Goal: Information Seeking & Learning: Learn about a topic

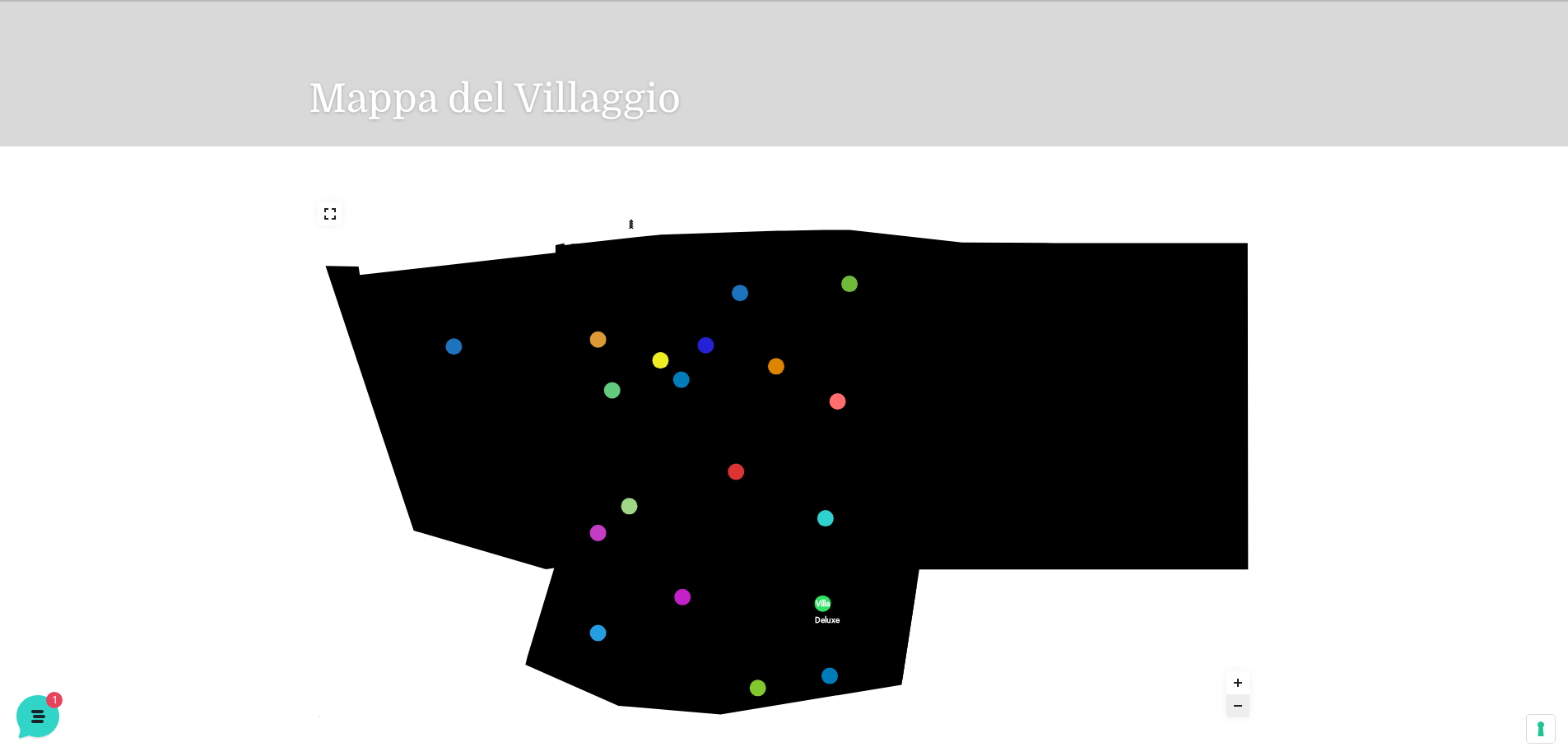
scroll to position [164, 0]
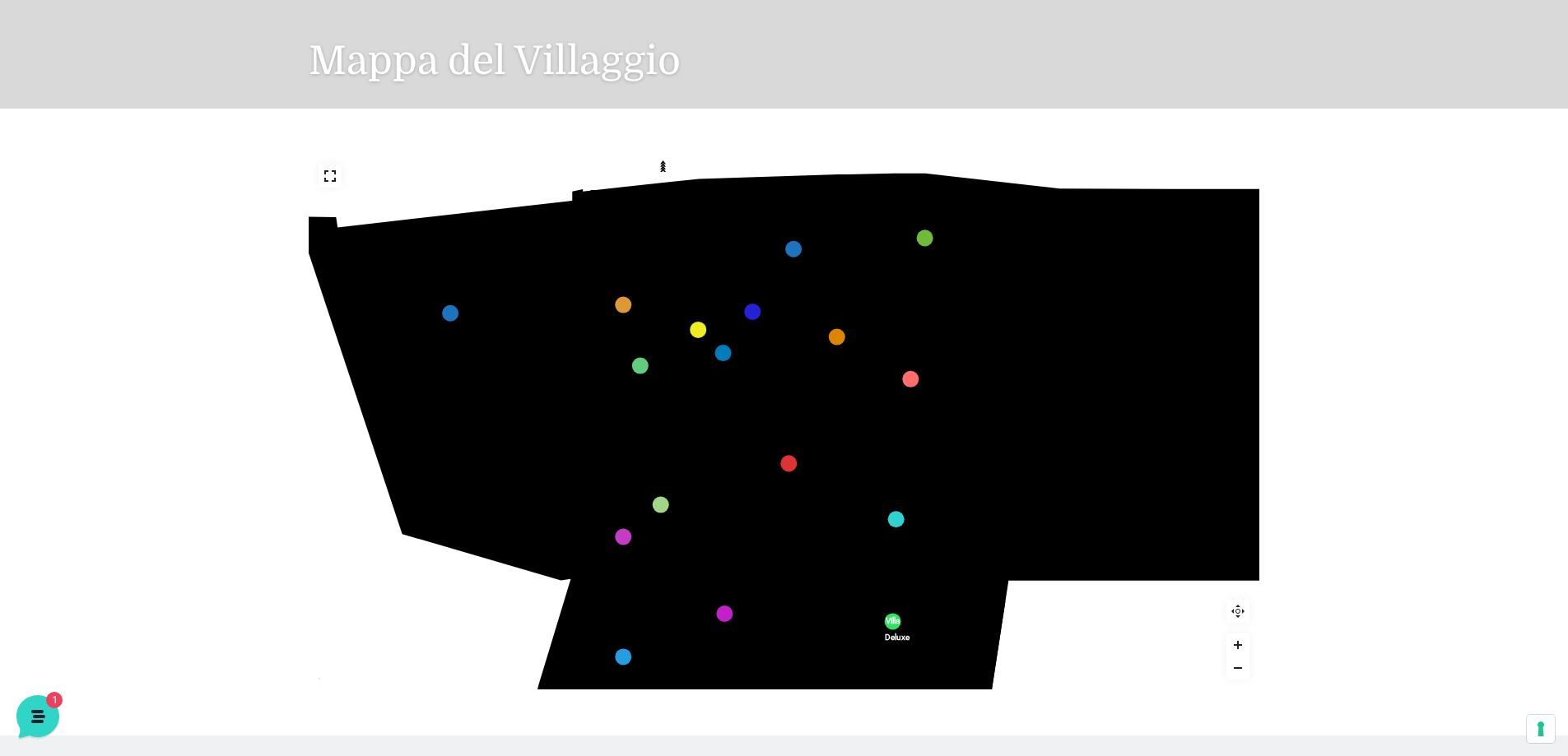
drag, startPoint x: 833, startPoint y: 404, endPoint x: 946, endPoint y: 448, distance: 121.3
click at [946, 448] on icon "436 435 437 434 441 430 440 431 439 432 438 433 424 423 425 422 429 418 428 419…" at bounding box center [847, 449] width 1141 height 642
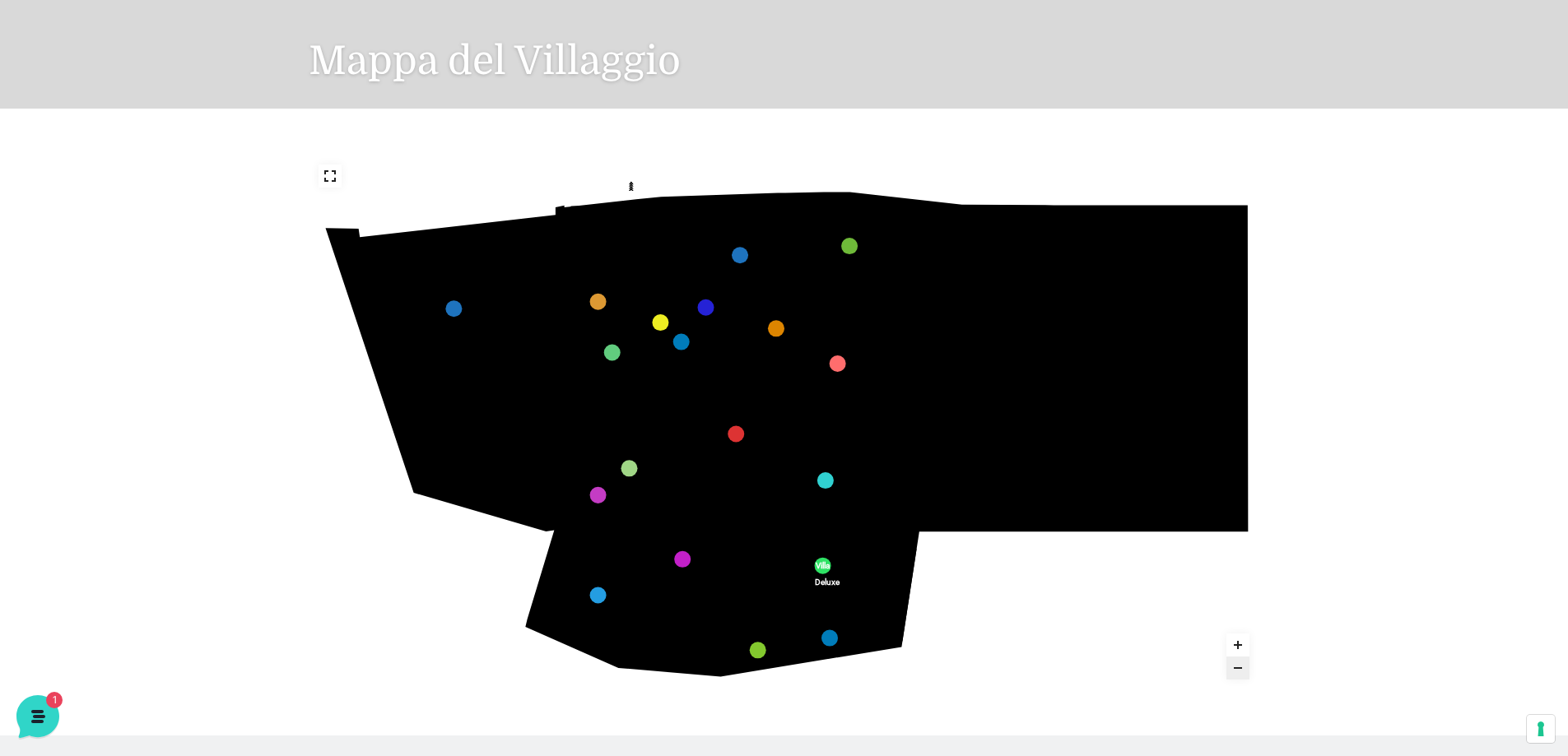
click at [328, 174] on icon at bounding box center [330, 176] width 13 height 13
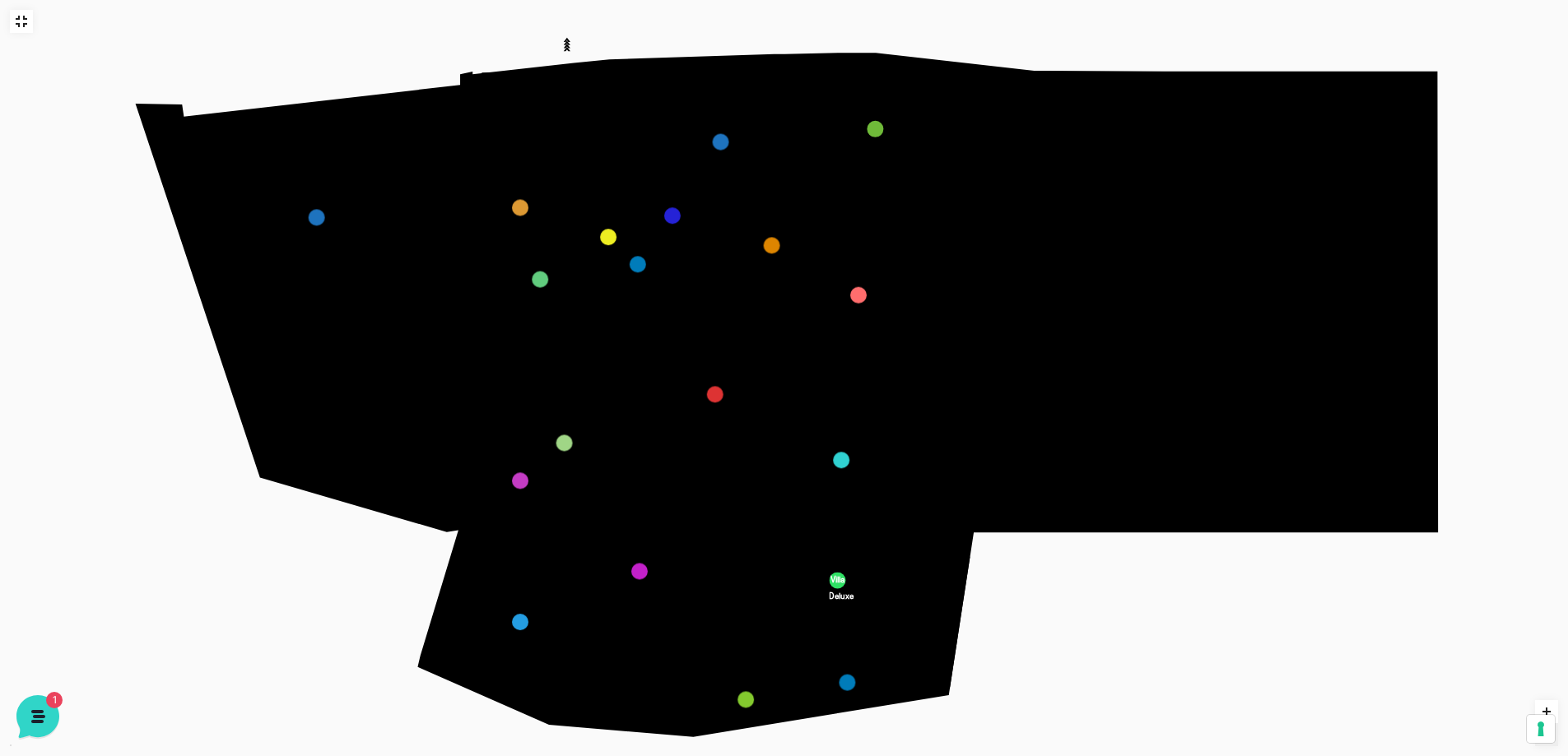
scroll to position [40, 0]
click at [23, 17] on use at bounding box center [22, 21] width 11 height 11
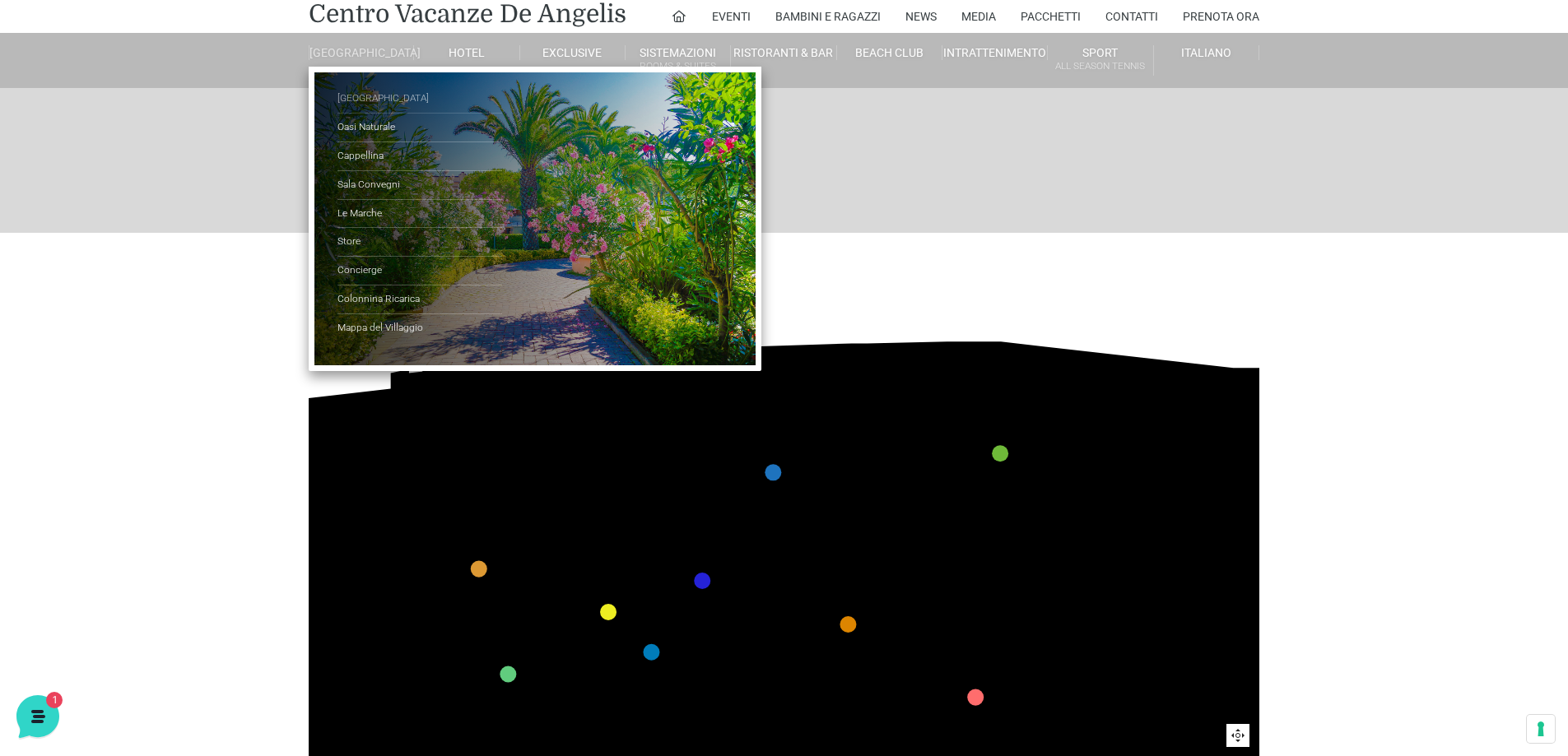
click at [366, 107] on link "[GEOGRAPHIC_DATA]" at bounding box center [420, 99] width 165 height 29
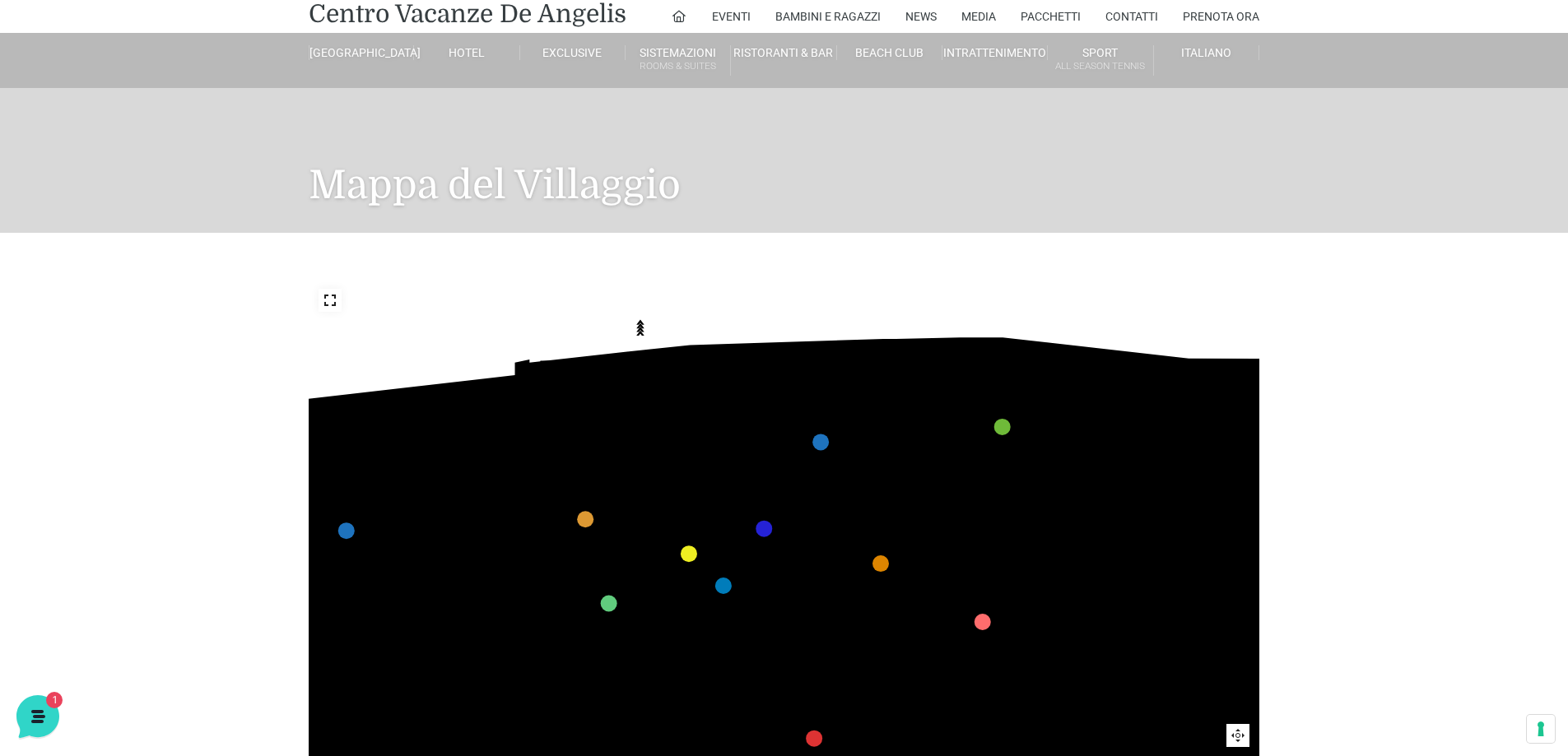
scroll to position [190, 0]
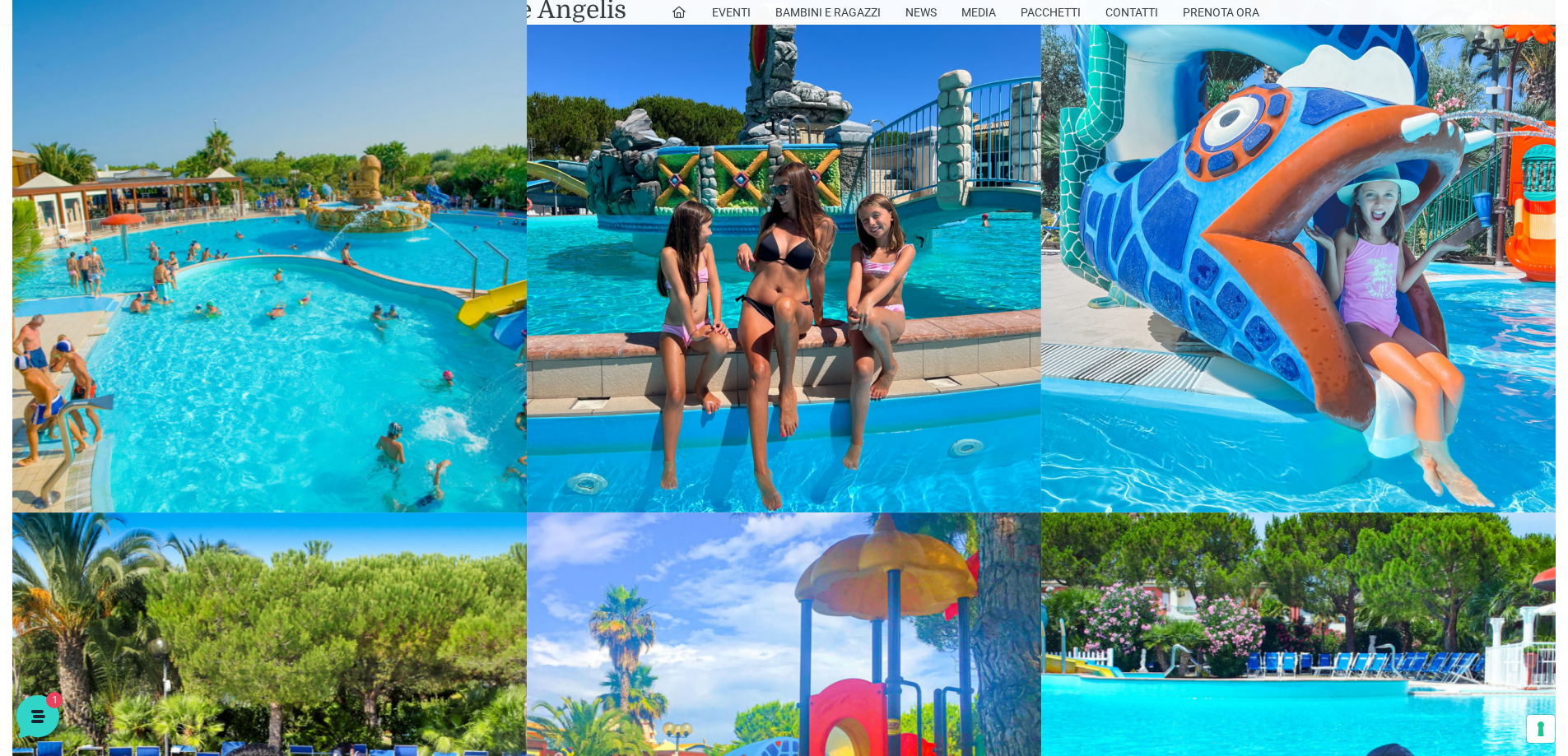
scroll to position [2139, 0]
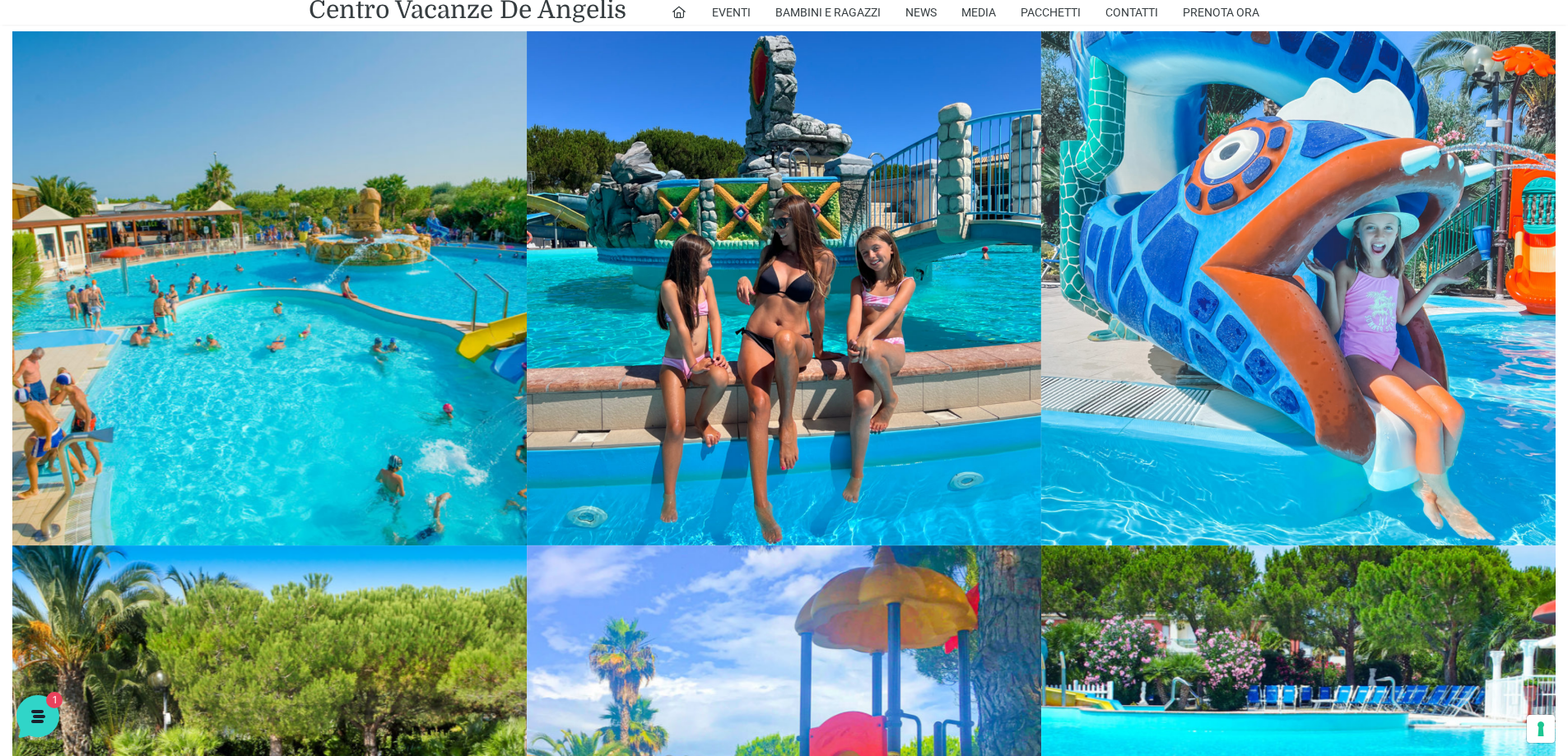
drag, startPoint x: 237, startPoint y: 299, endPoint x: 340, endPoint y: 242, distance: 117.7
click at [340, 242] on link at bounding box center [269, 288] width 514 height 514
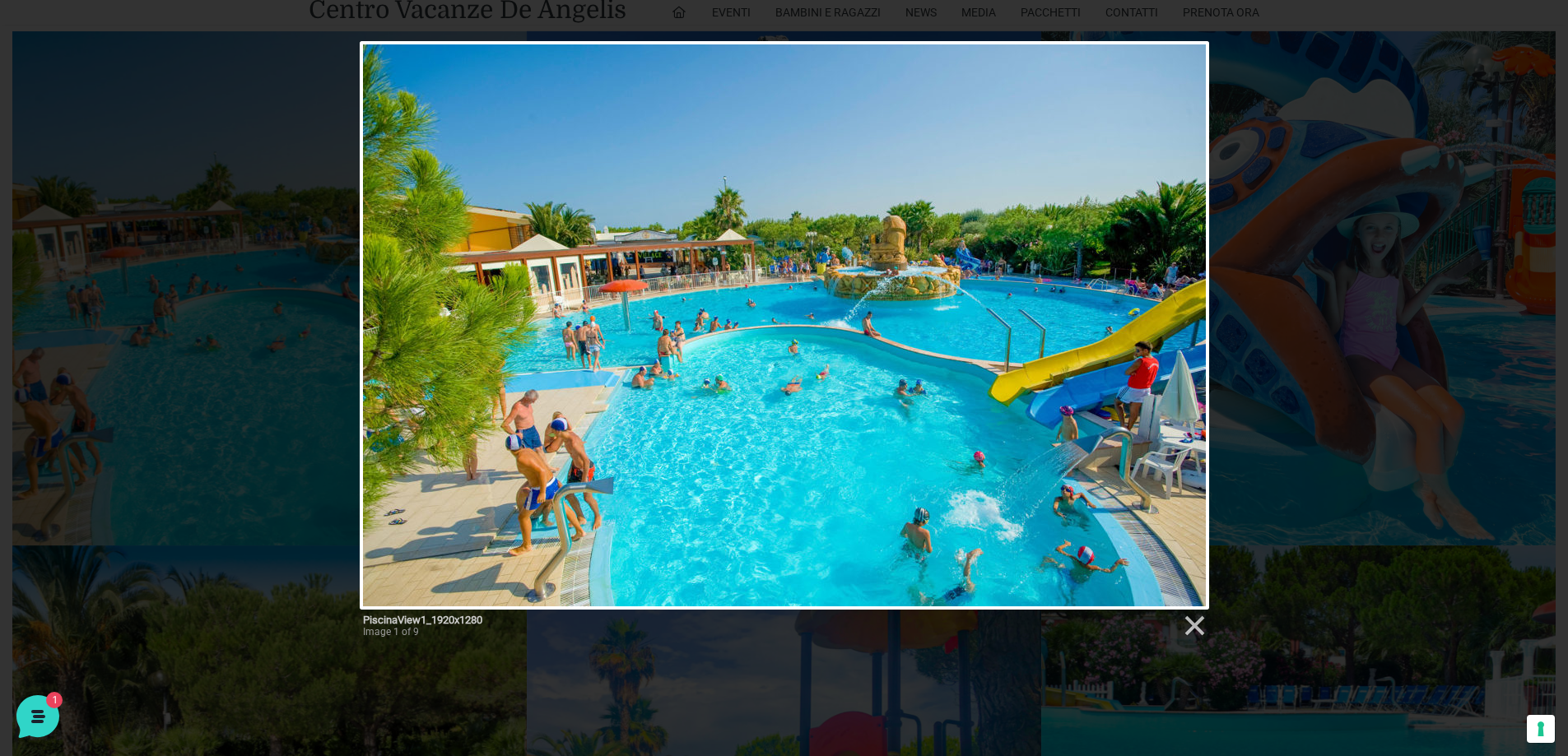
click at [239, 378] on div "PiscinaView1_1920x1280 Image 1 of 9" at bounding box center [784, 345] width 1568 height 608
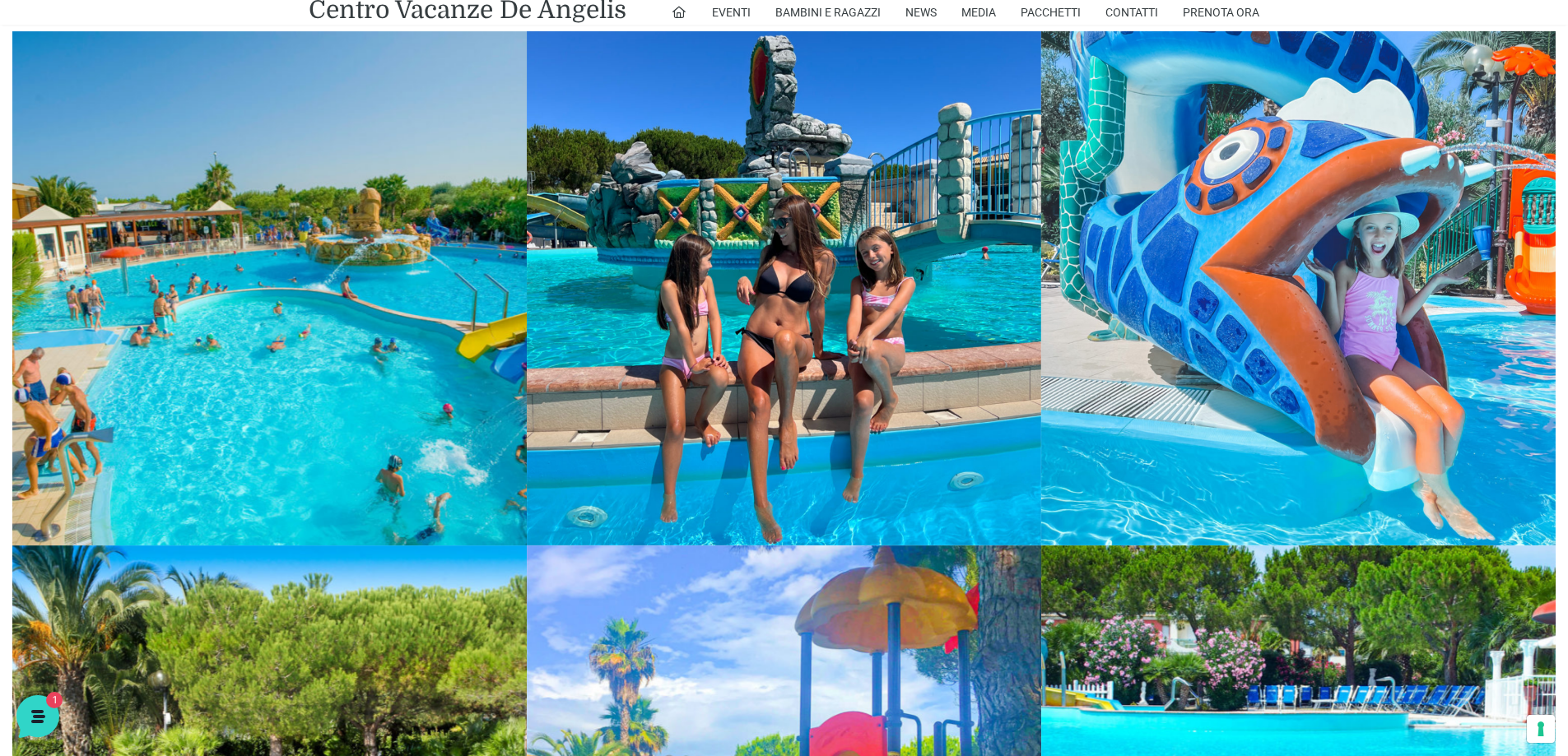
drag, startPoint x: 750, startPoint y: 319, endPoint x: 294, endPoint y: 324, distance: 456.0
drag, startPoint x: 294, startPoint y: 324, endPoint x: 229, endPoint y: 355, distance: 72.0
click at [229, 355] on link at bounding box center [269, 288] width 514 height 514
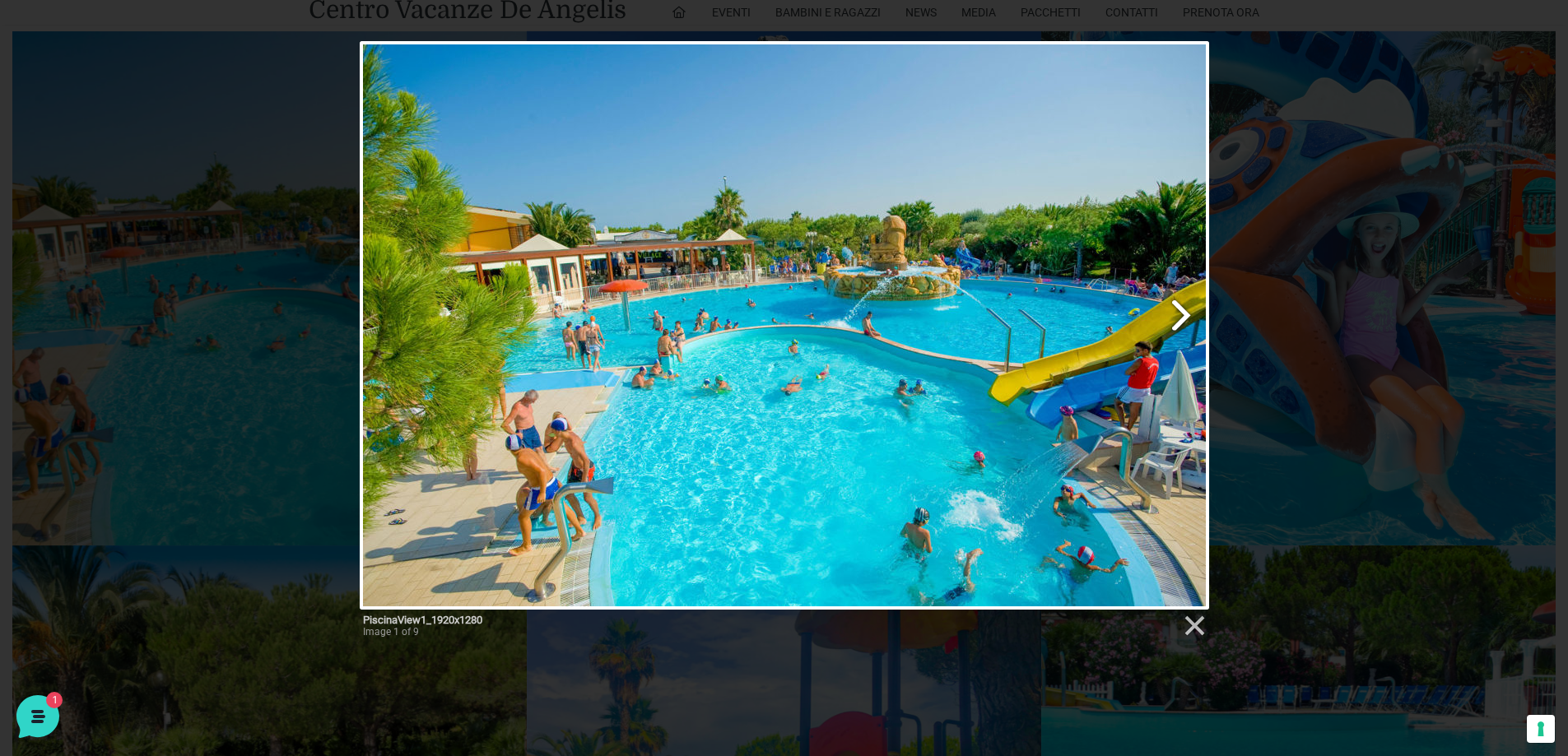
click at [1179, 313] on link "Next image" at bounding box center [936, 325] width 543 height 568
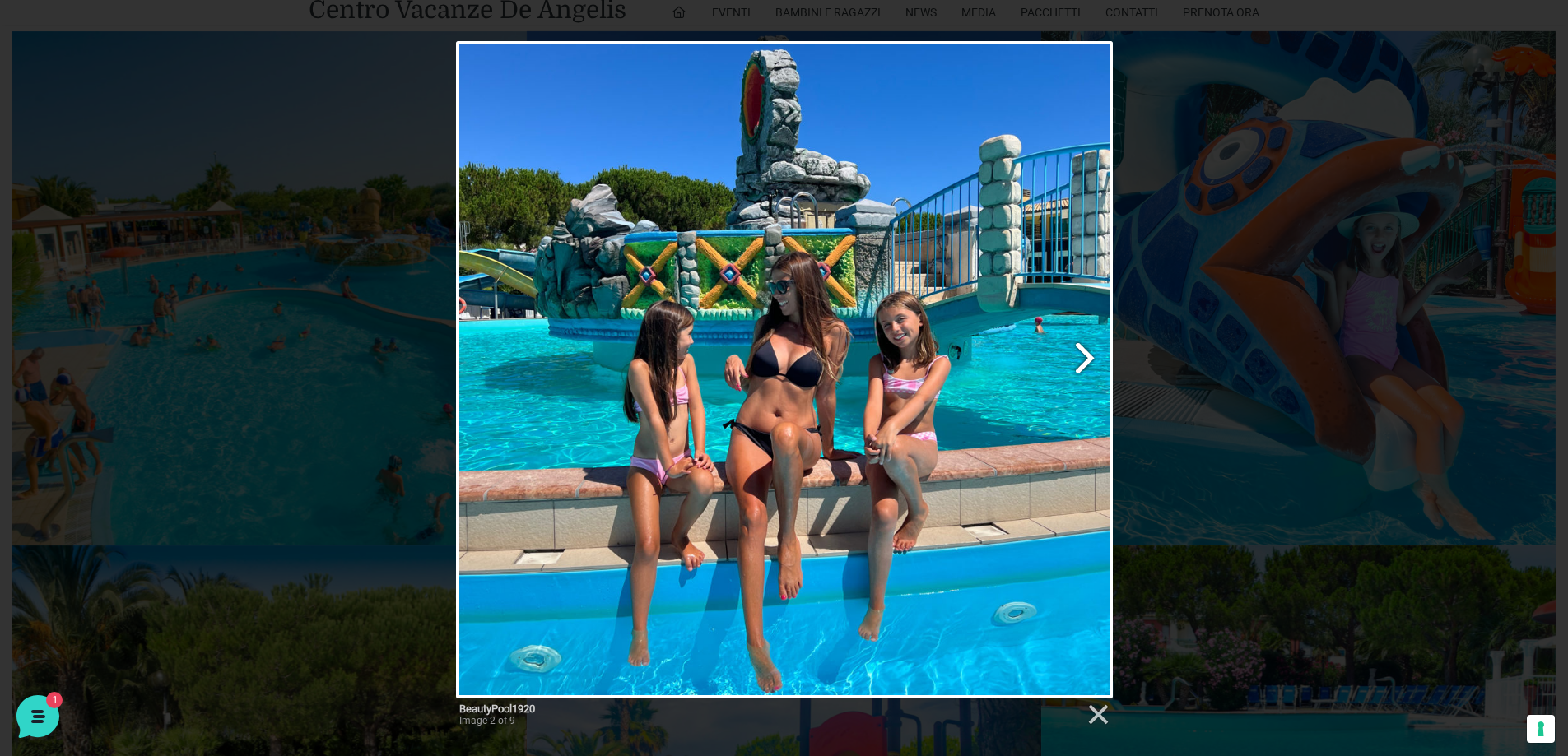
click at [1076, 354] on link "Next image" at bounding box center [902, 369] width 421 height 657
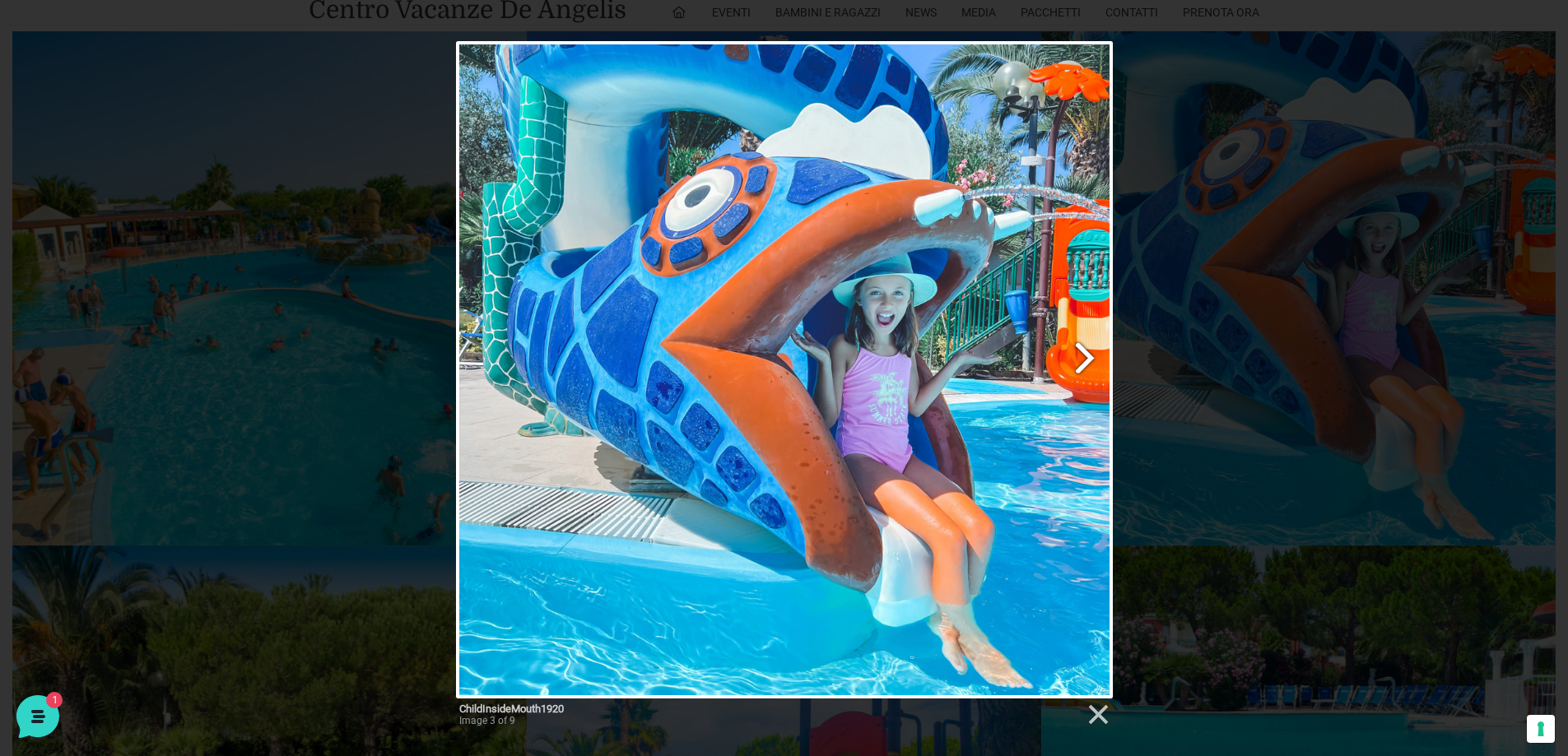
click at [1071, 358] on link "Next image" at bounding box center [902, 369] width 421 height 657
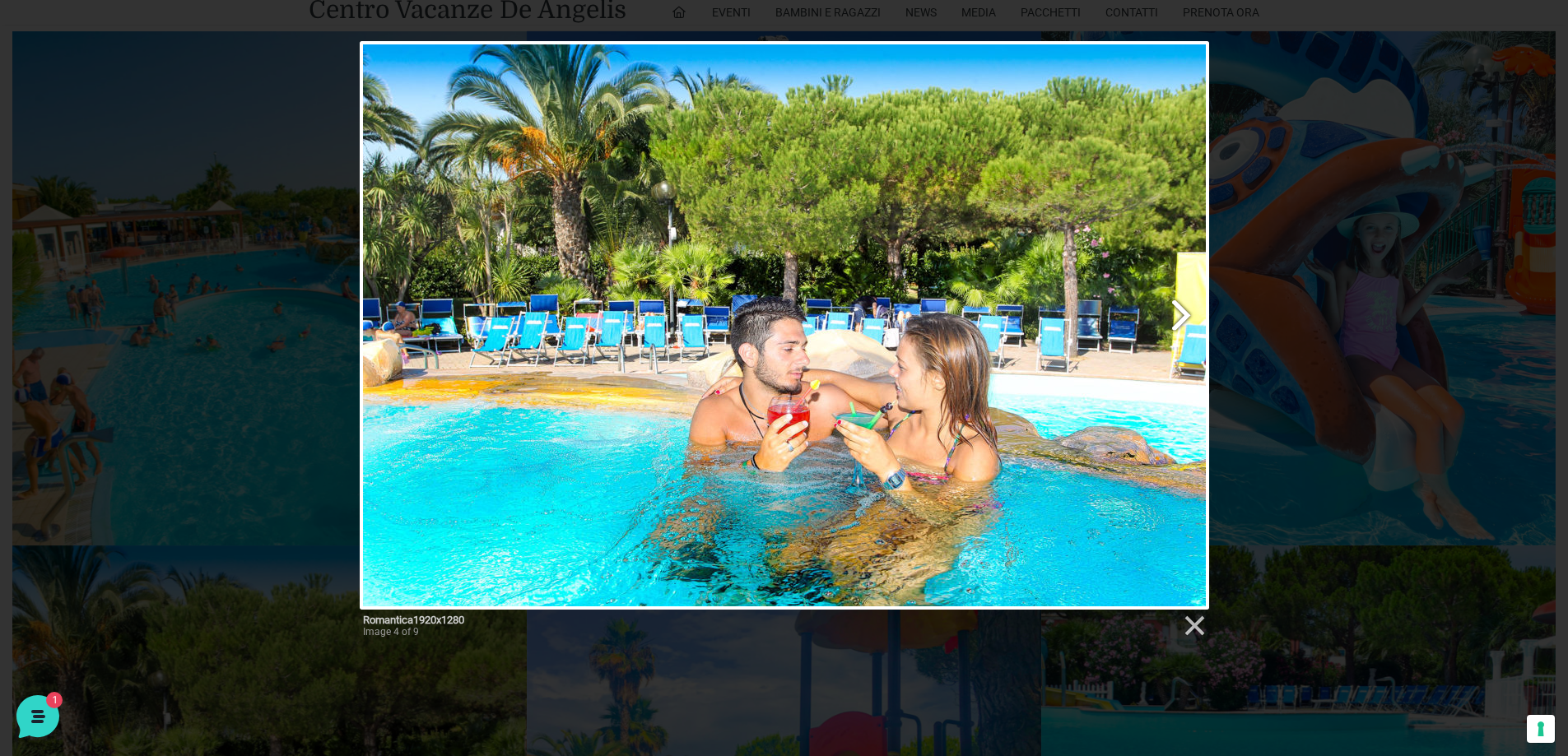
click at [1174, 323] on link "Next image" at bounding box center [936, 325] width 543 height 568
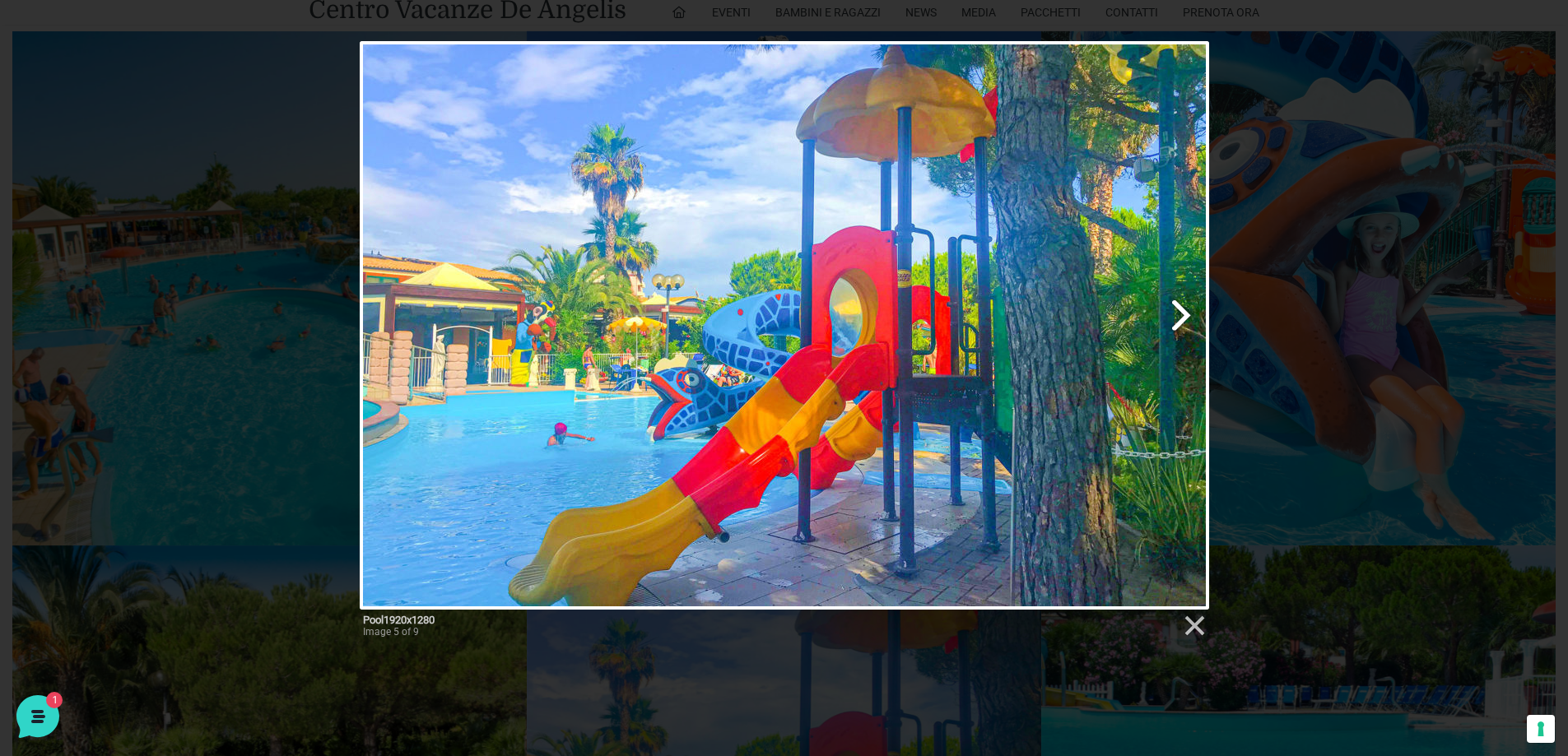
click at [1183, 326] on link "Next image" at bounding box center [936, 325] width 543 height 568
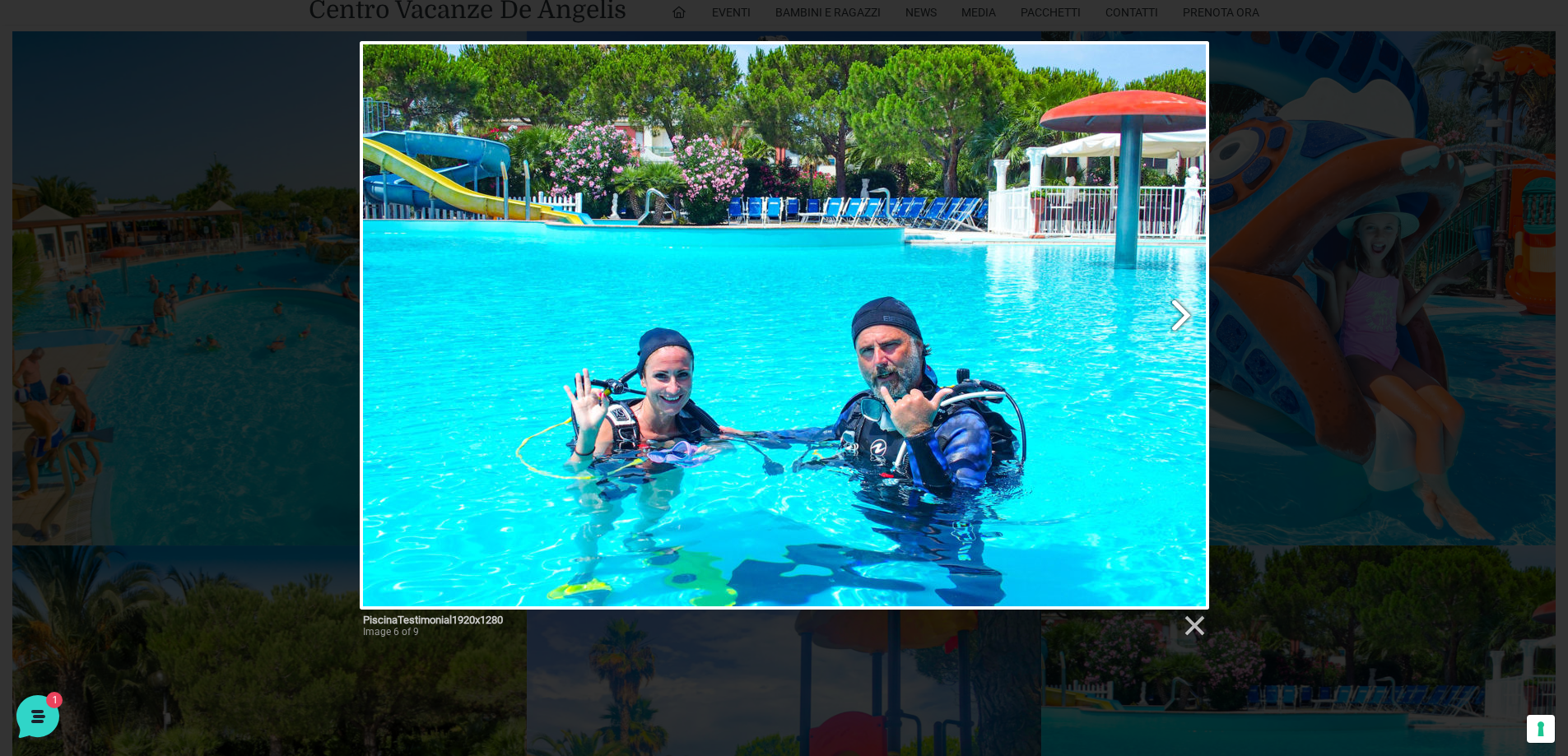
click at [1180, 312] on link "Next image" at bounding box center [936, 325] width 543 height 568
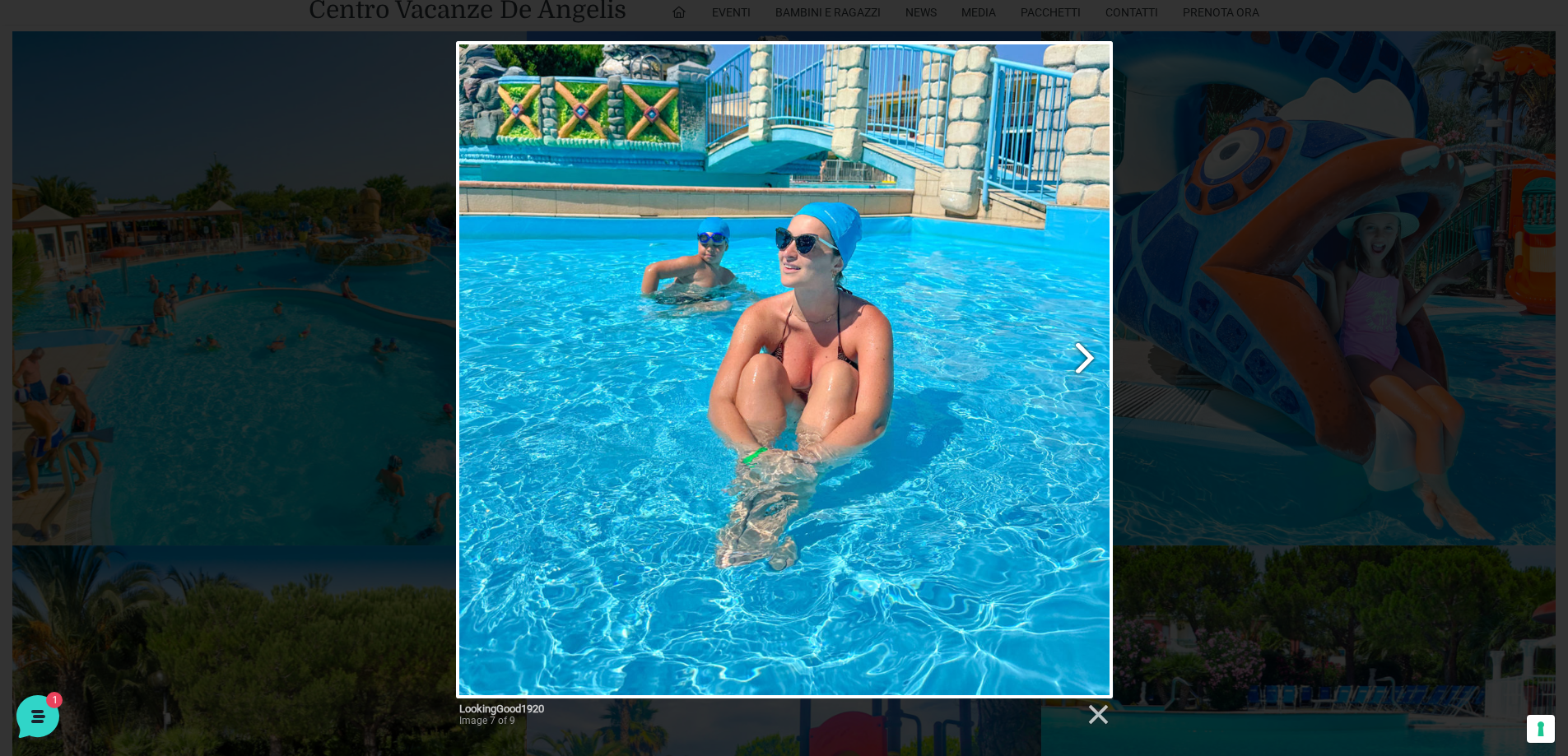
click at [1094, 356] on link "Next image" at bounding box center [902, 369] width 421 height 657
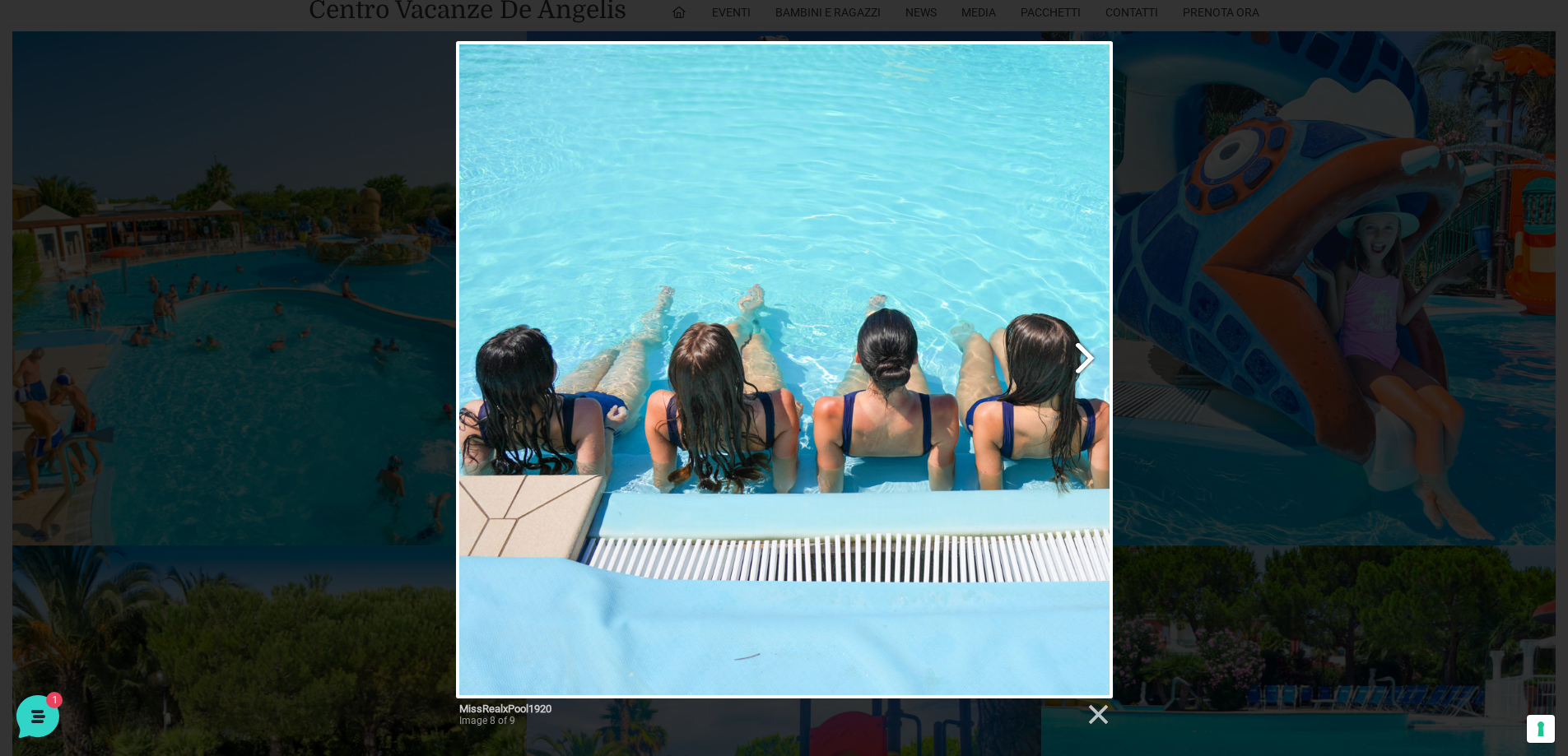
click at [1074, 357] on link "Next image" at bounding box center [902, 369] width 421 height 657
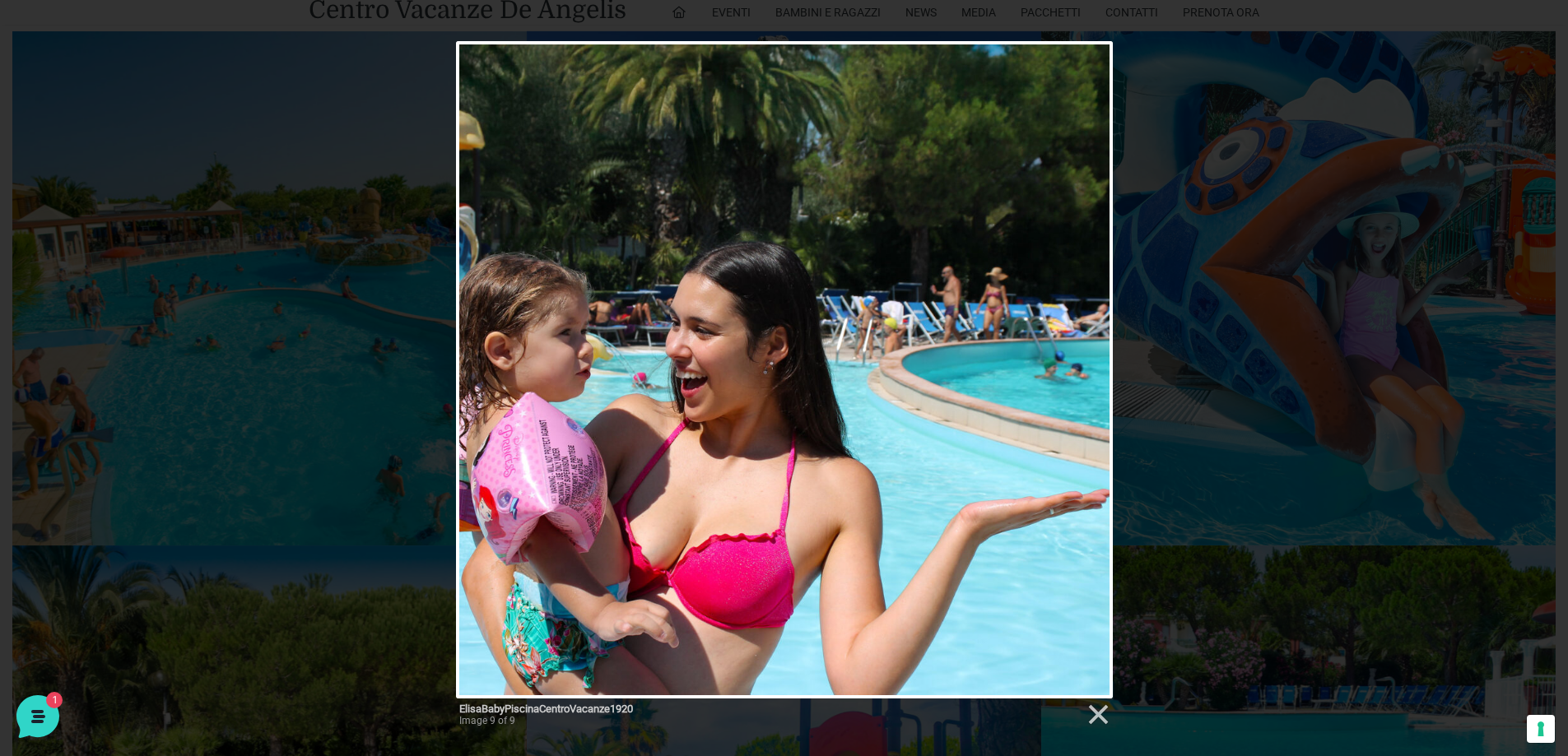
drag, startPoint x: 1218, startPoint y: 356, endPoint x: 1144, endPoint y: 366, distance: 74.7
click at [1220, 357] on div "ElisaBabyPiscinaCentroVacanze1920 Image 9 of 9" at bounding box center [784, 390] width 1568 height 697
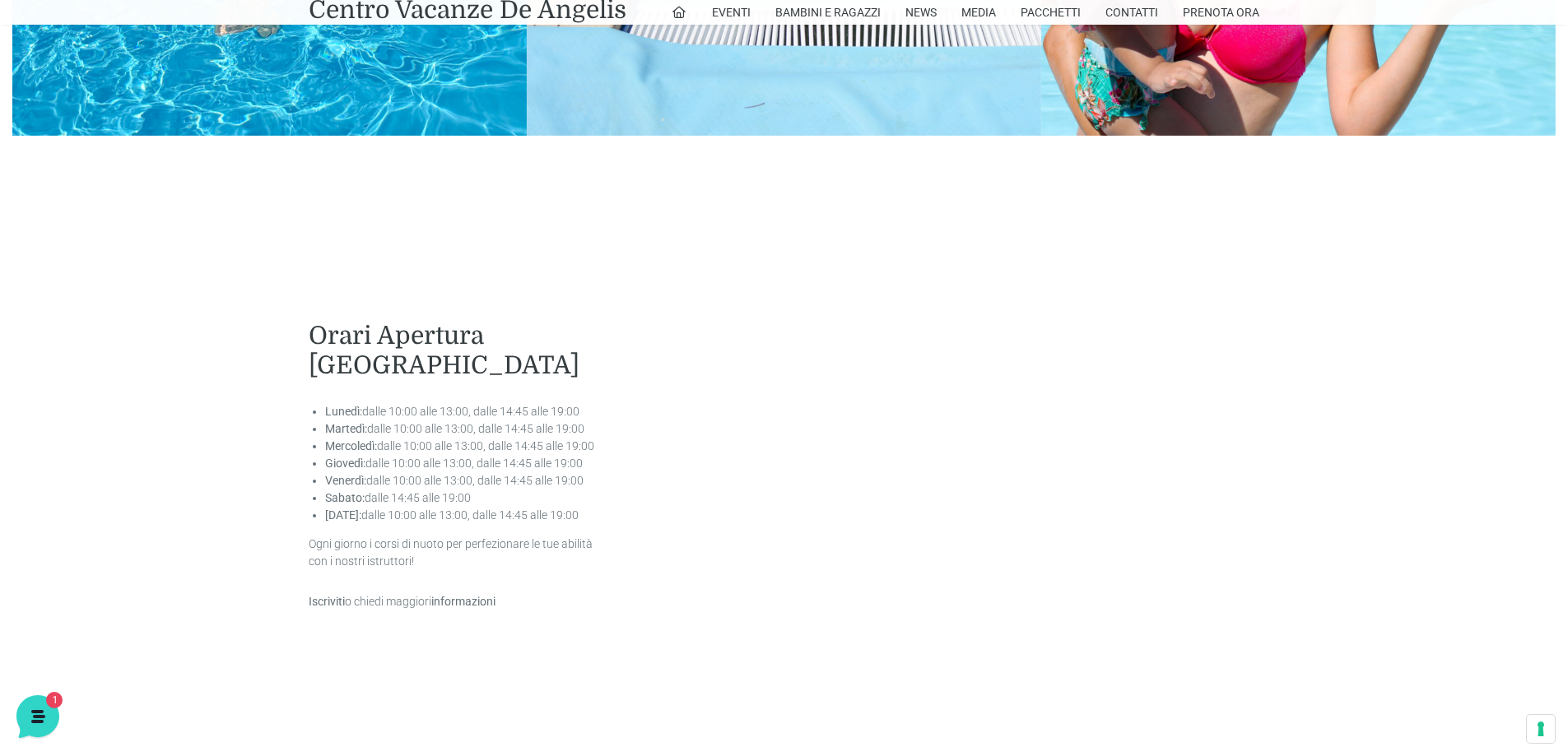
scroll to position [3702, 0]
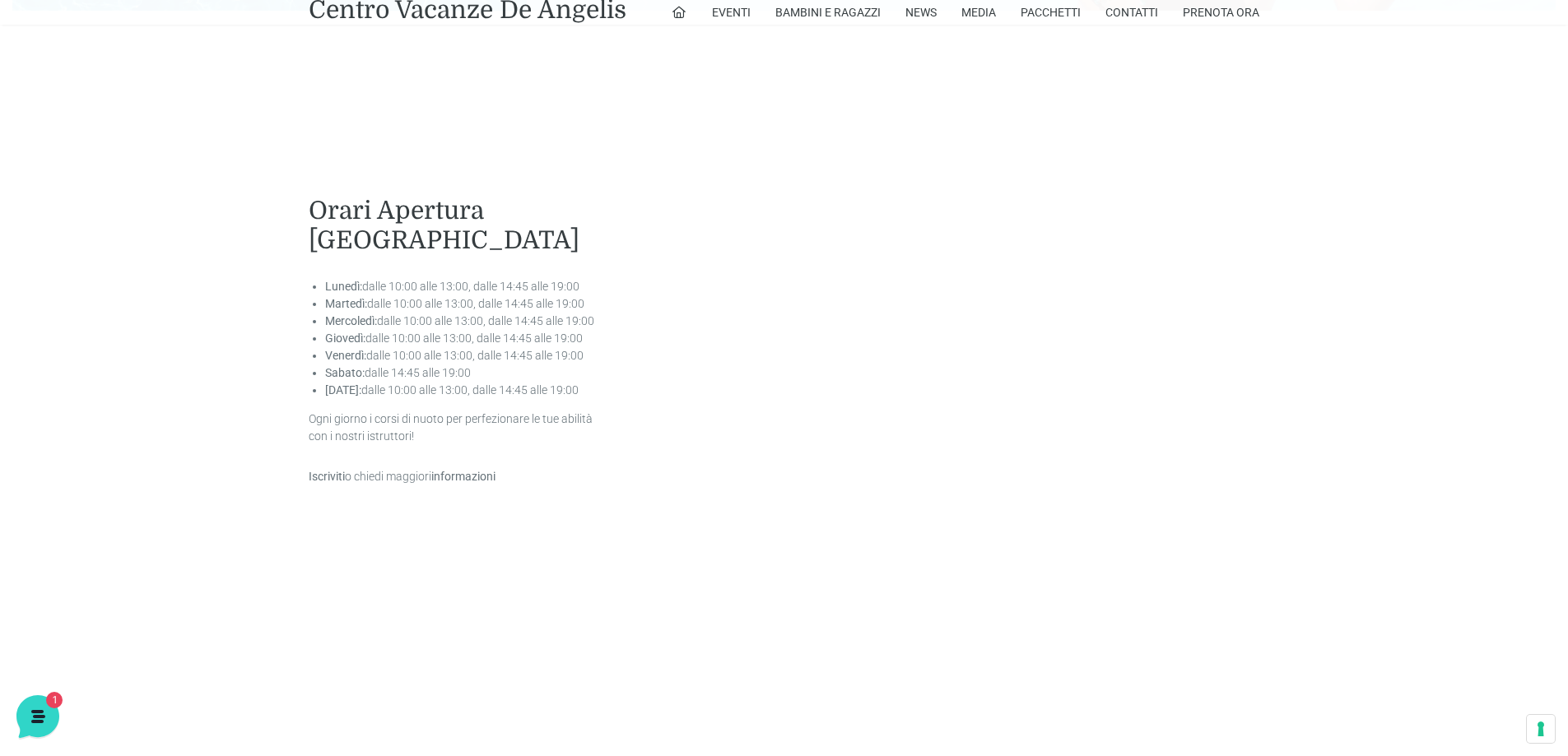
click at [712, 477] on div "Orari Apertura Parco Piscine Lunedì: dalle 10:00 alle 13:00, dalle 14:45 alle 1…" at bounding box center [784, 463] width 975 height 626
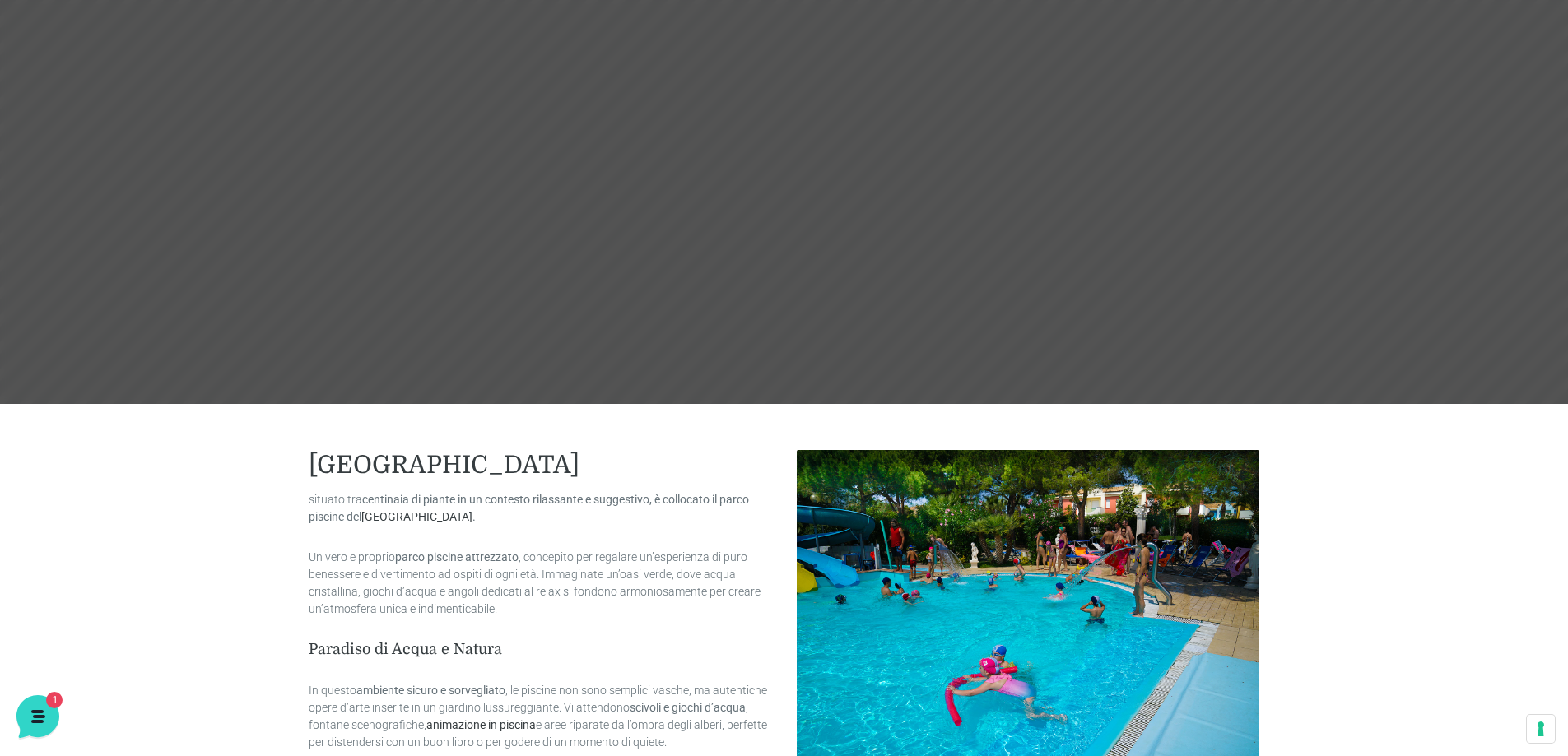
scroll to position [0, 0]
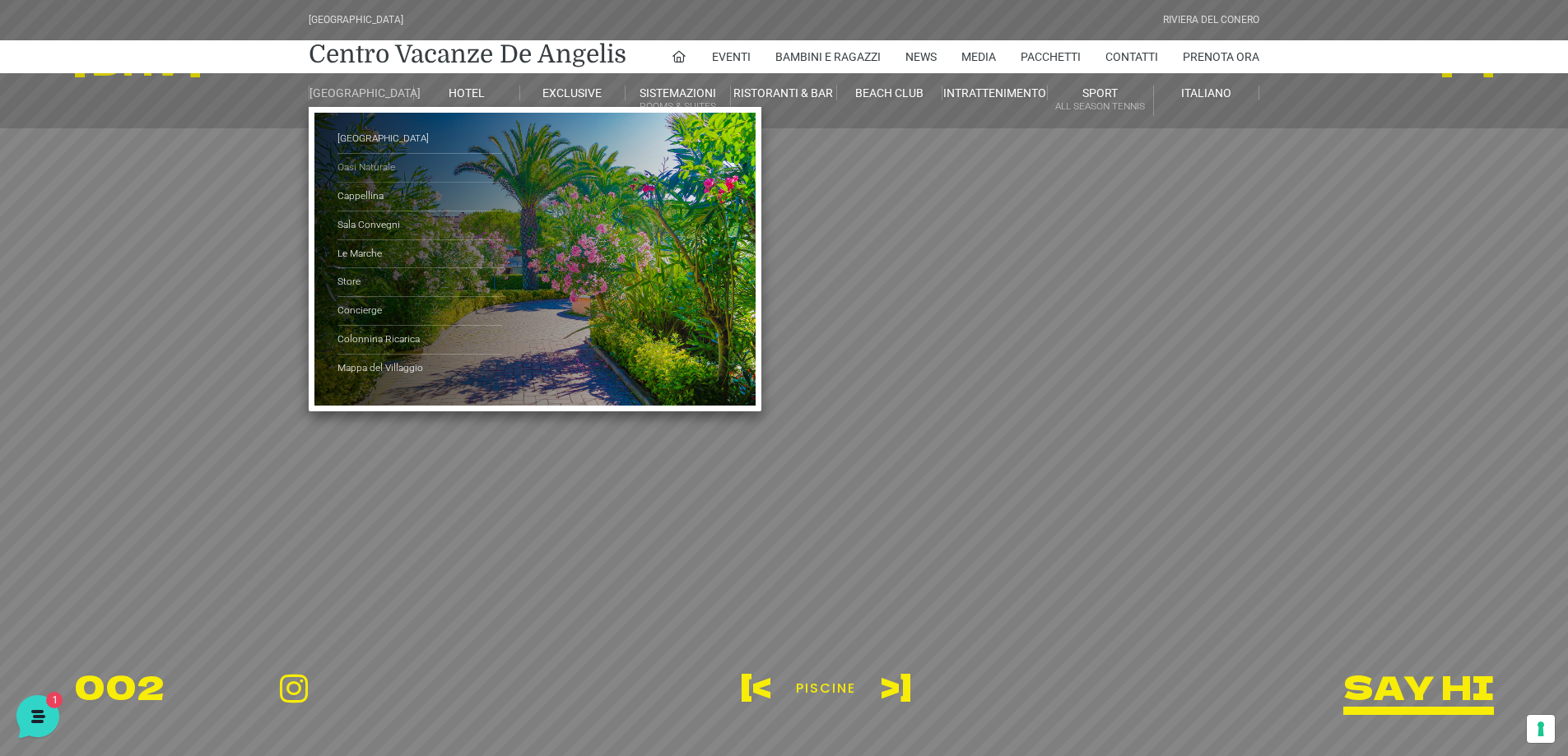
click at [366, 179] on link "Oasi Naturale" at bounding box center [420, 168] width 165 height 29
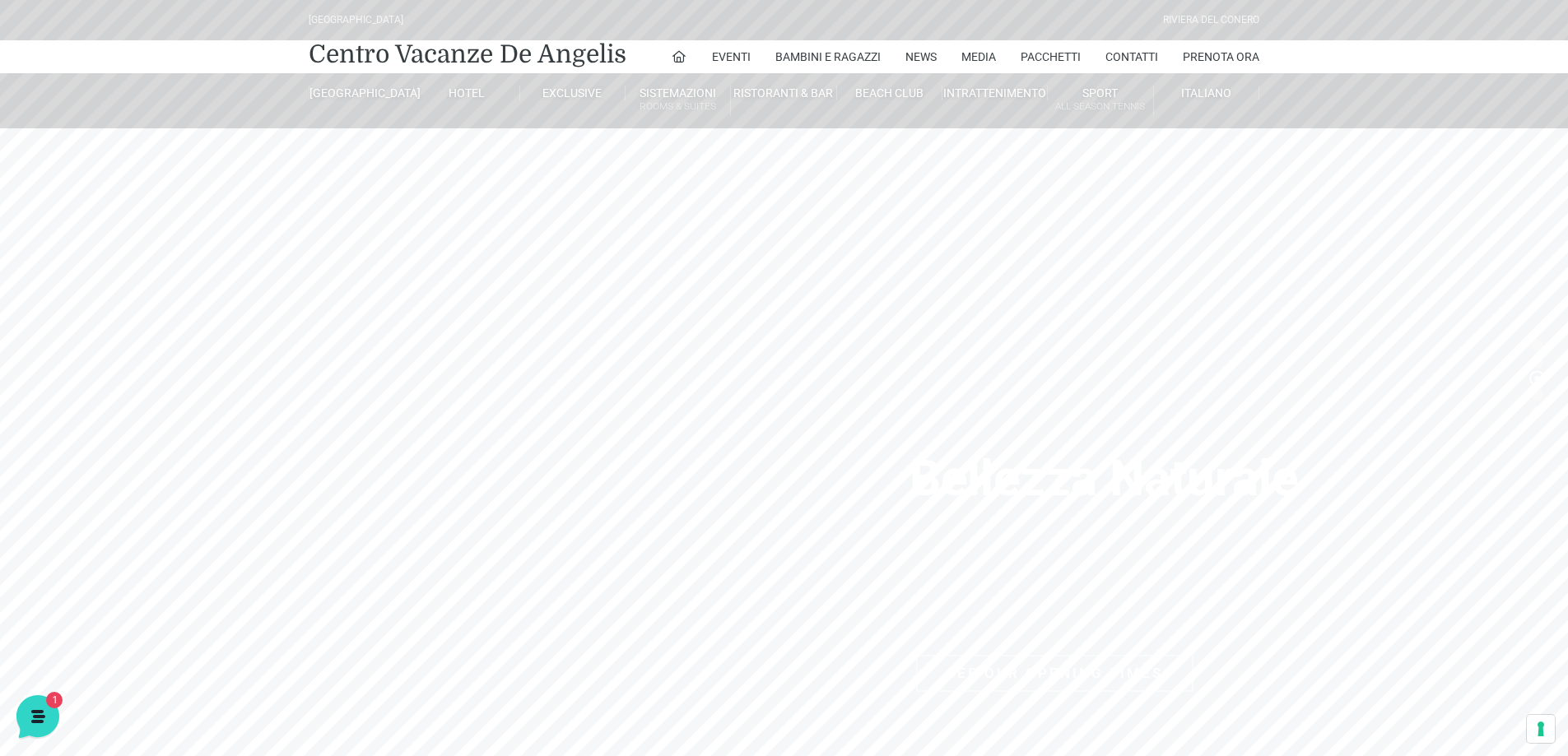
click at [1151, 402] on header "Villaggio Hotel Resort Riviera Del Conero Centro Vacanze De Angelis Eventi Miss…" at bounding box center [784, 329] width 1568 height 658
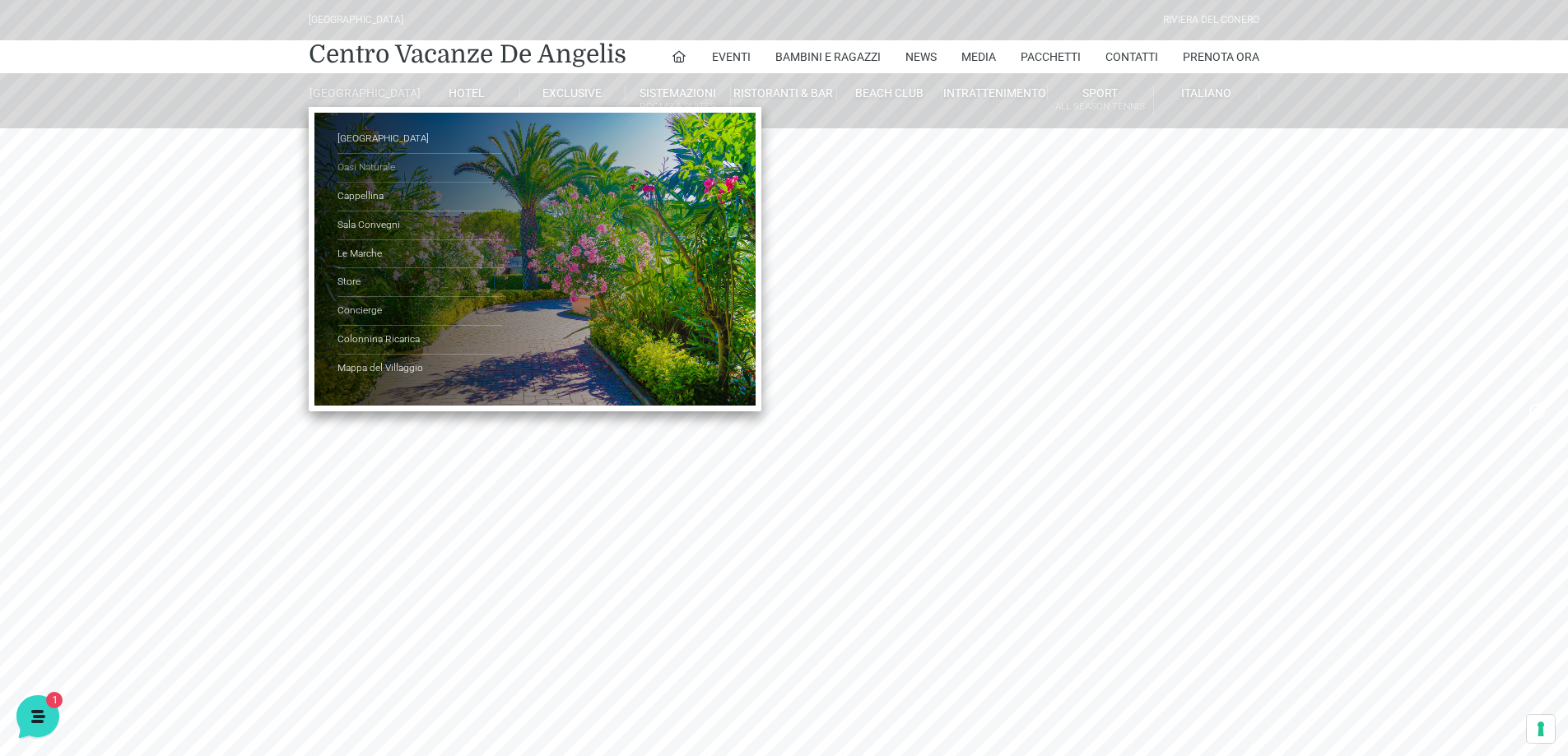
click at [362, 177] on link "Oasi Naturale" at bounding box center [420, 168] width 165 height 29
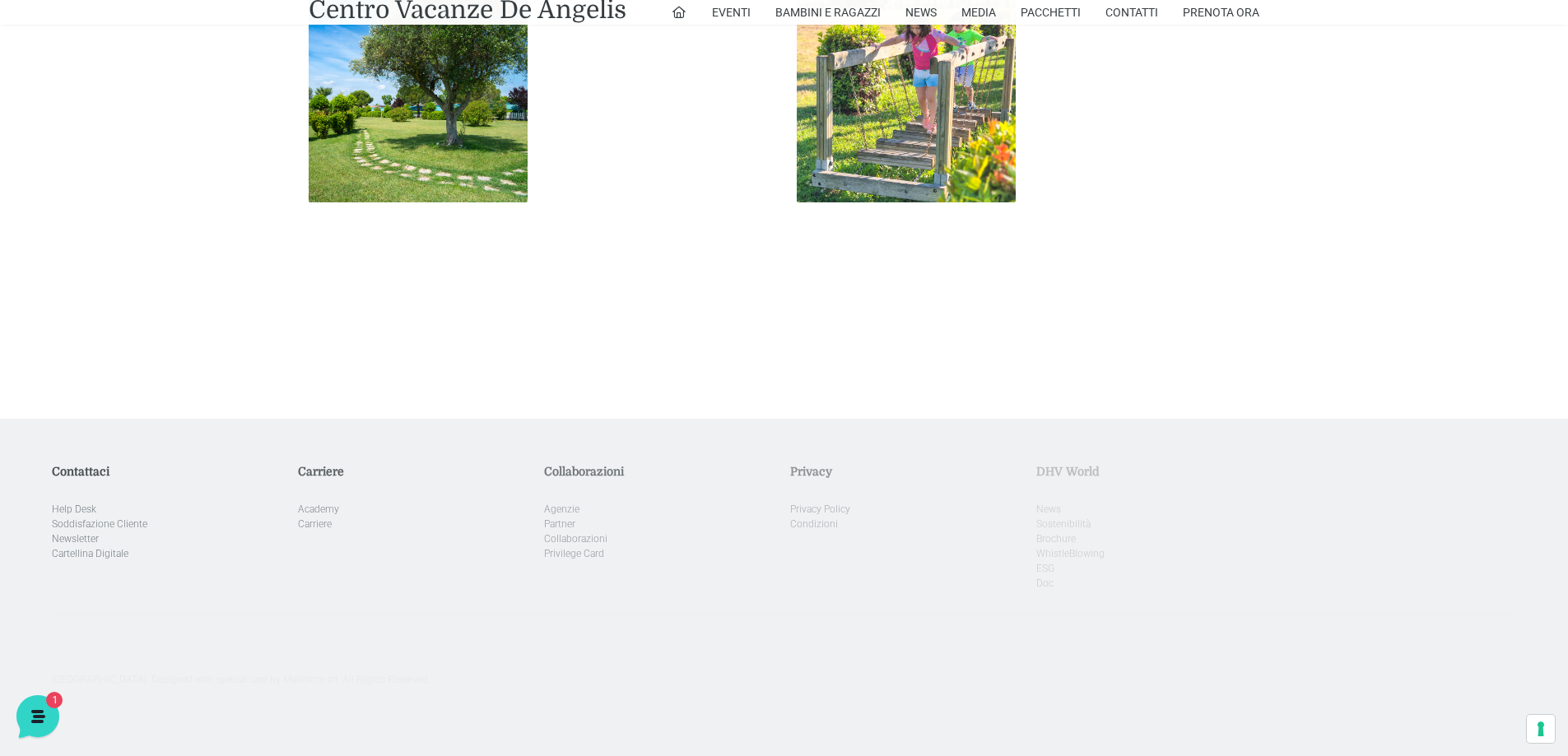
scroll to position [1728, 0]
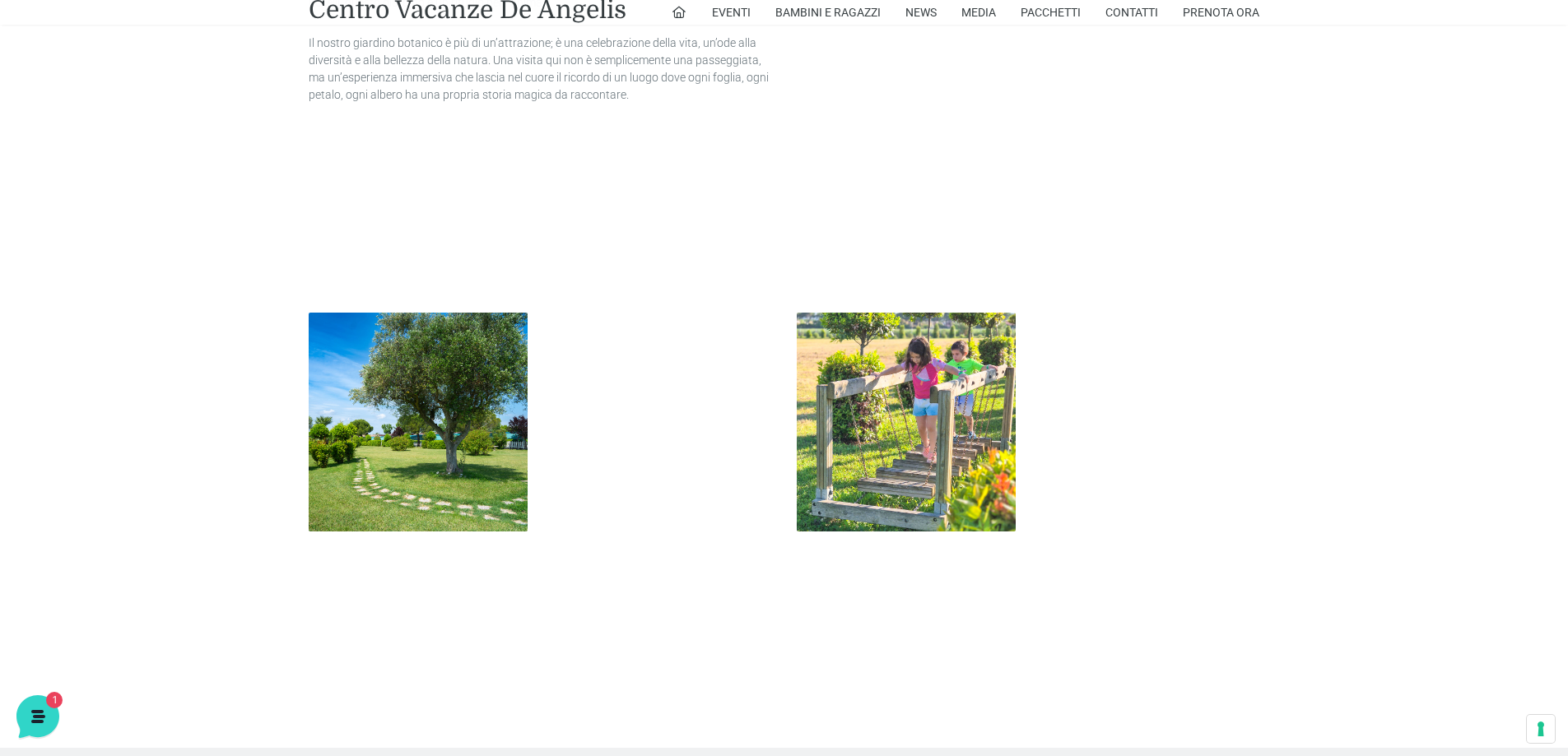
click at [415, 414] on img at bounding box center [418, 422] width 219 height 219
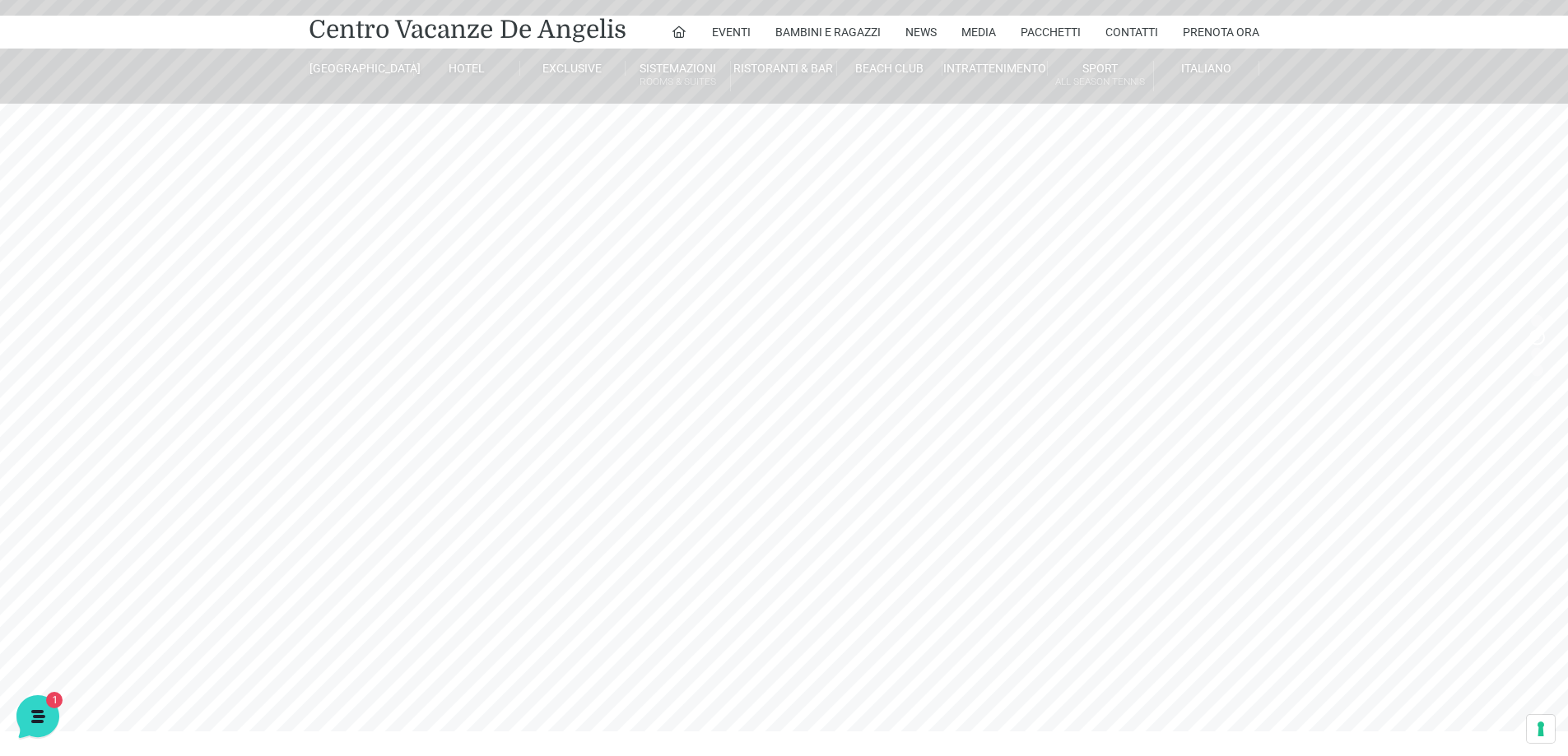
scroll to position [0, 0]
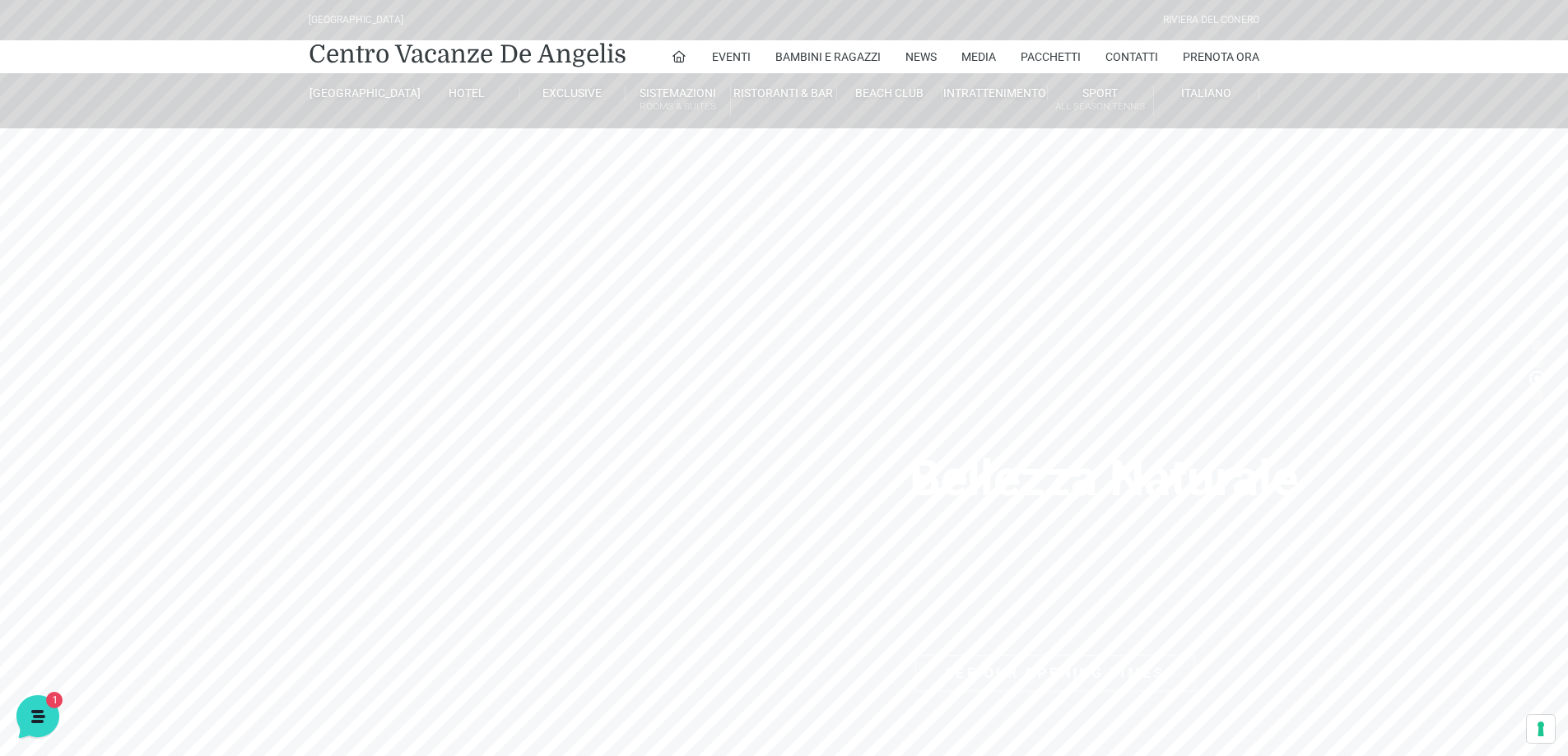
drag, startPoint x: 298, startPoint y: 18, endPoint x: 427, endPoint y: 13, distance: 129.1
click at [427, 13] on div "[GEOGRAPHIC_DATA] [GEOGRAPHIC_DATA] Centro Vacanze [GEOGRAPHIC_DATA] Eventi Mis…" at bounding box center [784, 64] width 1568 height 128
copy div "[GEOGRAPHIC_DATA]"
click at [295, 104] on div "Villaggio Hotel Resort Riviera Del Conero Centro Vacanze De Angelis Eventi Miss…" at bounding box center [784, 64] width 1568 height 128
drag, startPoint x: 289, startPoint y: 45, endPoint x: 640, endPoint y: 54, distance: 351.1
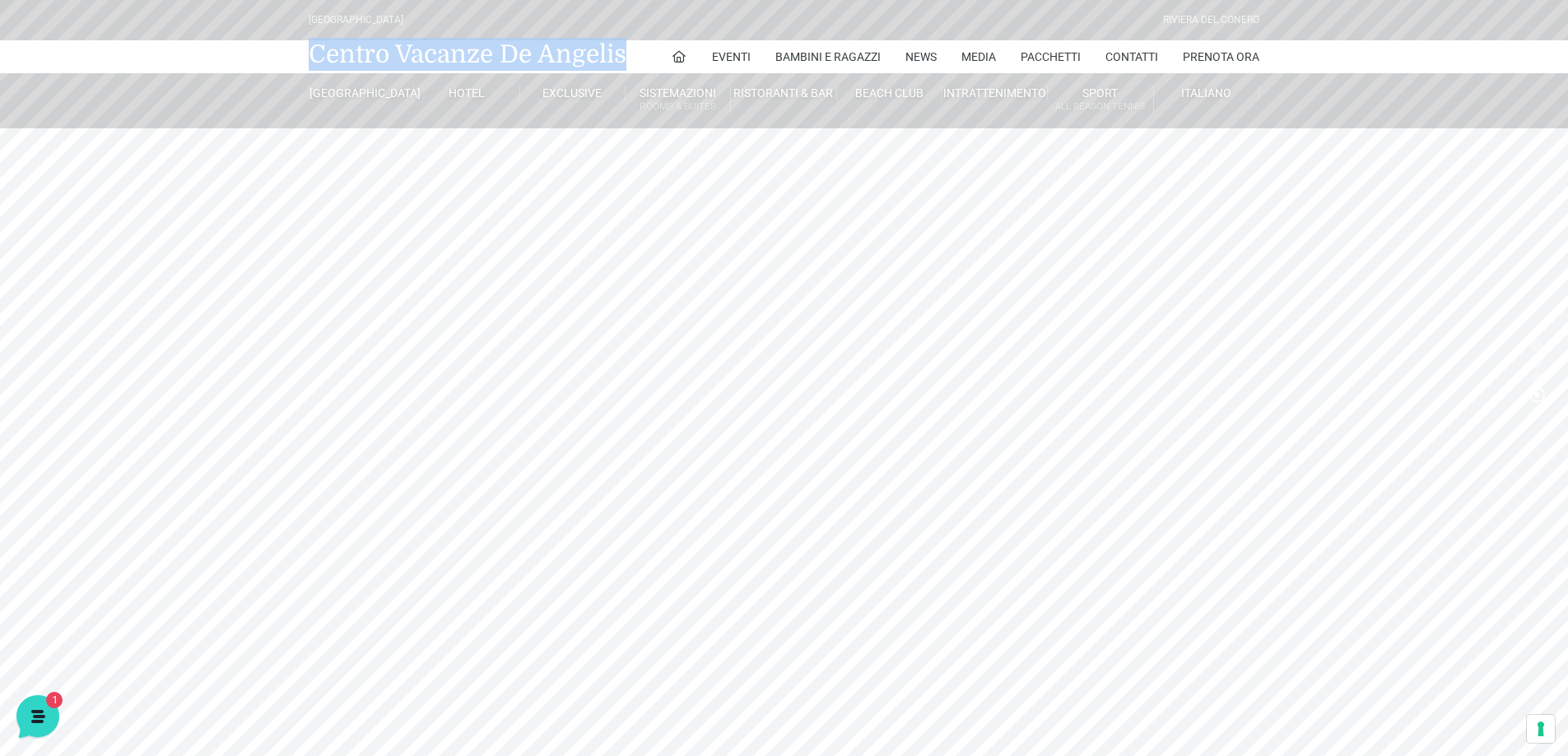
click at [640, 54] on nav "Centro Vacanze De Angelis Eventi Miss Italia Cerimonie Team building Bambini e …" at bounding box center [784, 56] width 1568 height 33
copy link "Centro Vacanze De Angelis"
click at [280, 453] on header "Villaggio Hotel Resort Riviera Del Conero Centro Vacanze De Angelis Eventi Miss…" at bounding box center [784, 329] width 1568 height 658
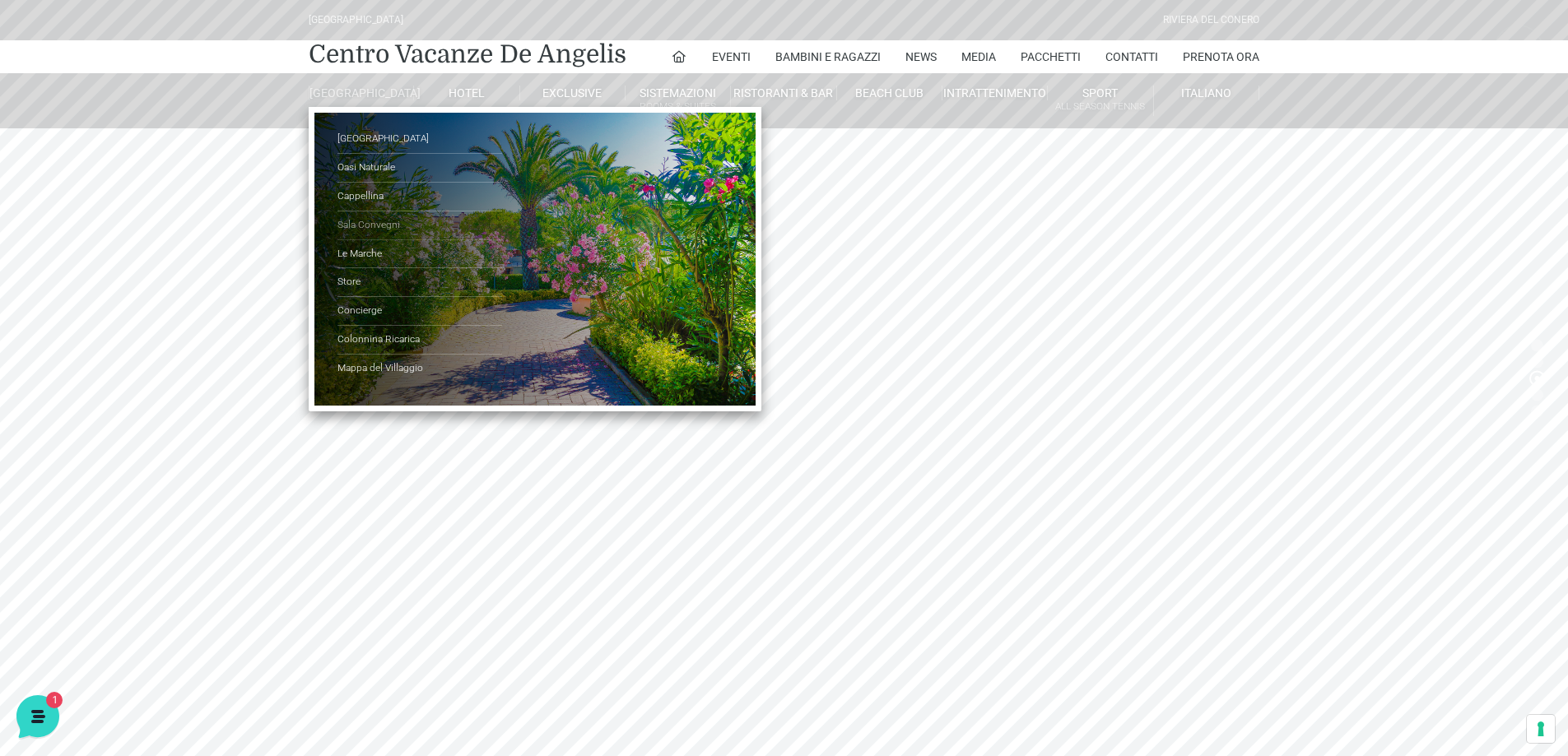
click at [368, 236] on link "Sala Convegni" at bounding box center [420, 225] width 165 height 29
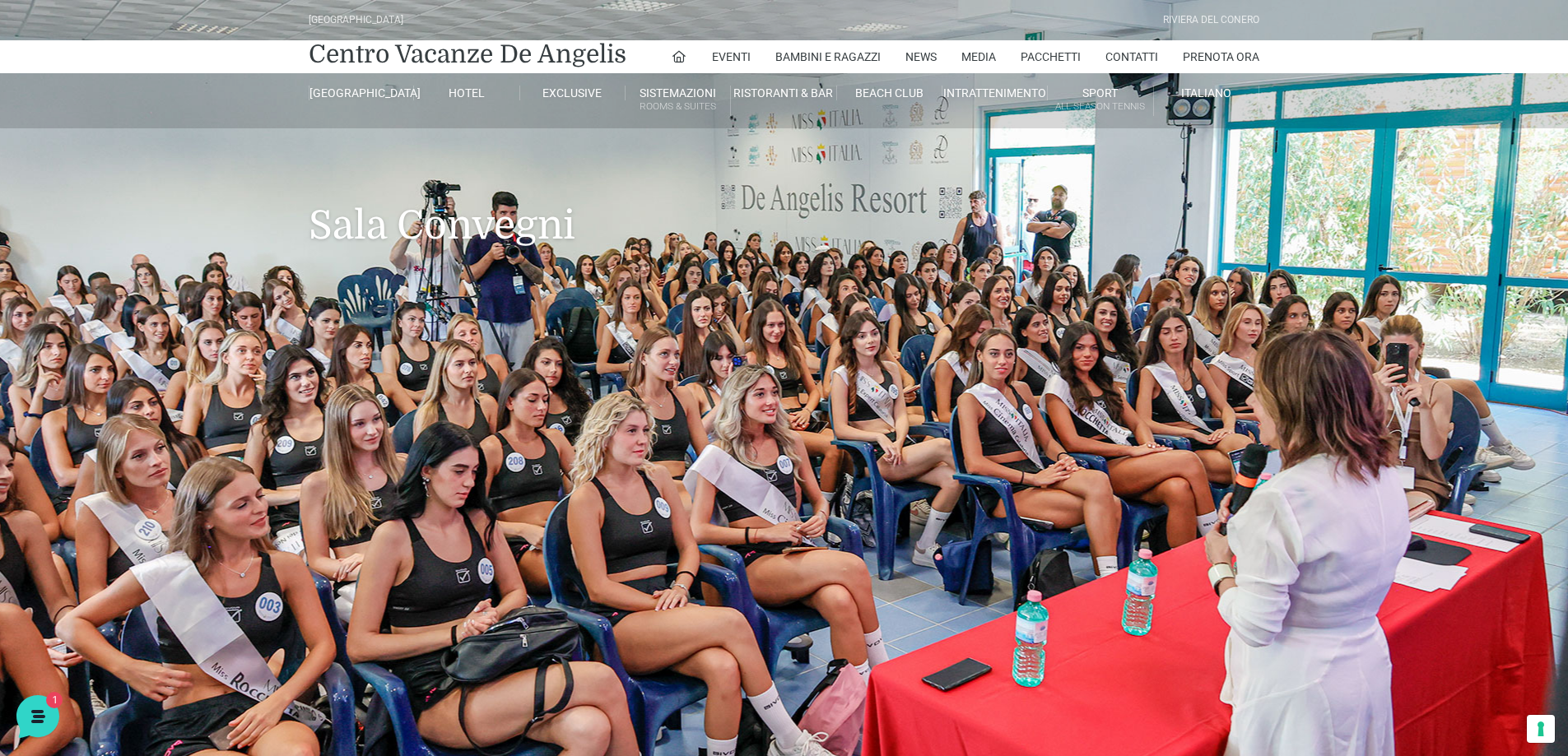
click at [166, 444] on header "[GEOGRAPHIC_DATA] [GEOGRAPHIC_DATA] Centro Vacanze [GEOGRAPHIC_DATA] Eventi Mis…" at bounding box center [784, 444] width 1568 height 889
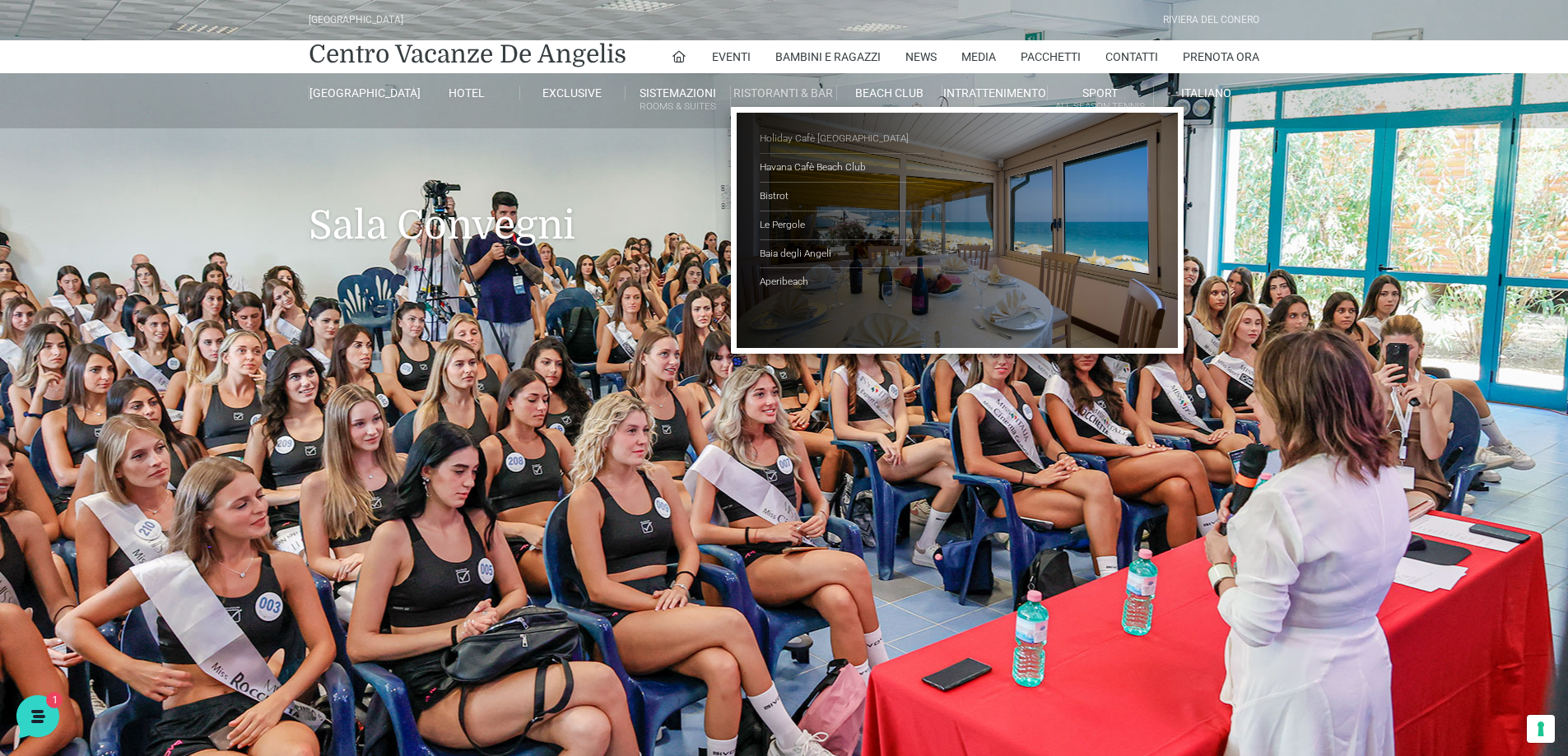
click at [798, 144] on link "Holiday Cafè [GEOGRAPHIC_DATA]" at bounding box center [842, 139] width 165 height 29
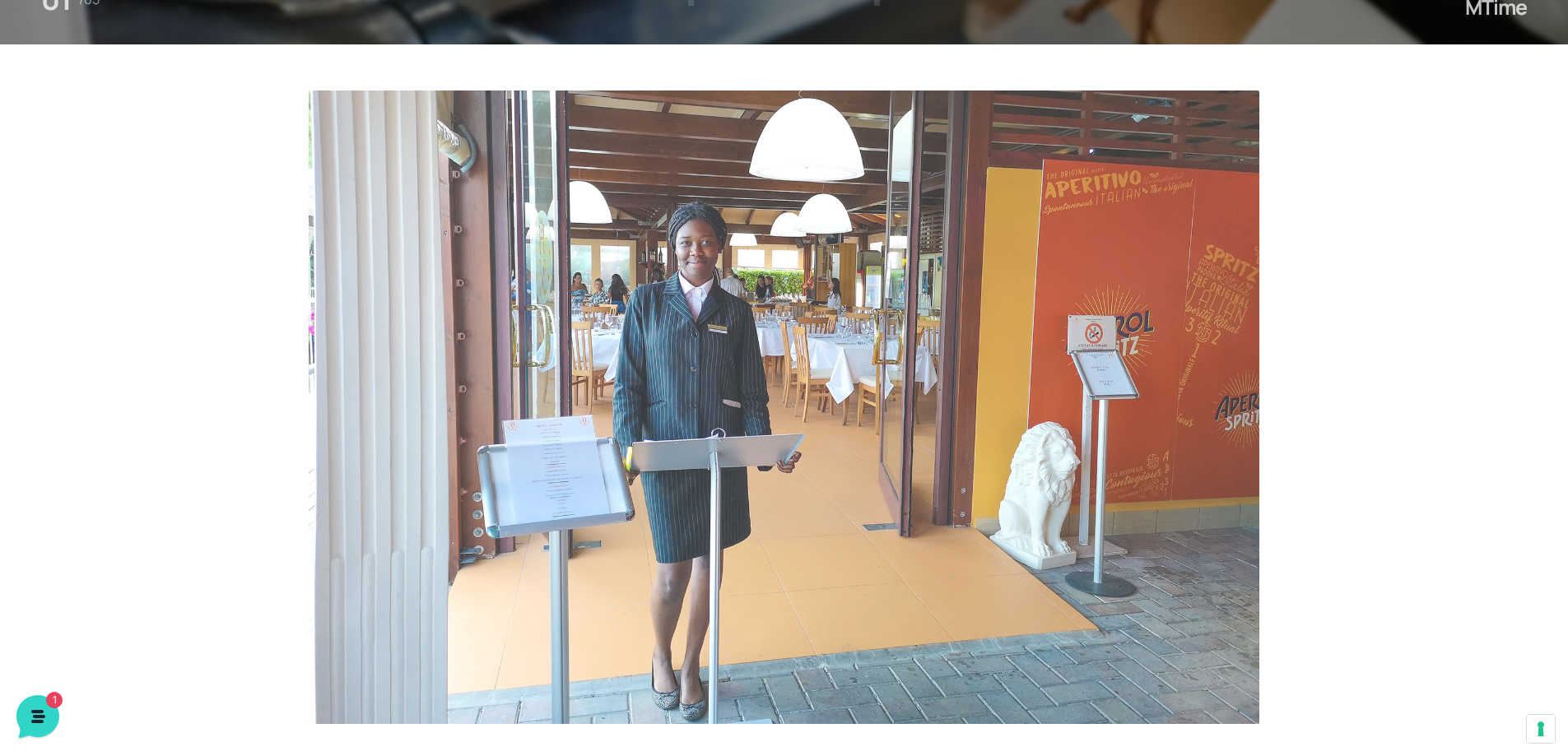
scroll to position [740, 0]
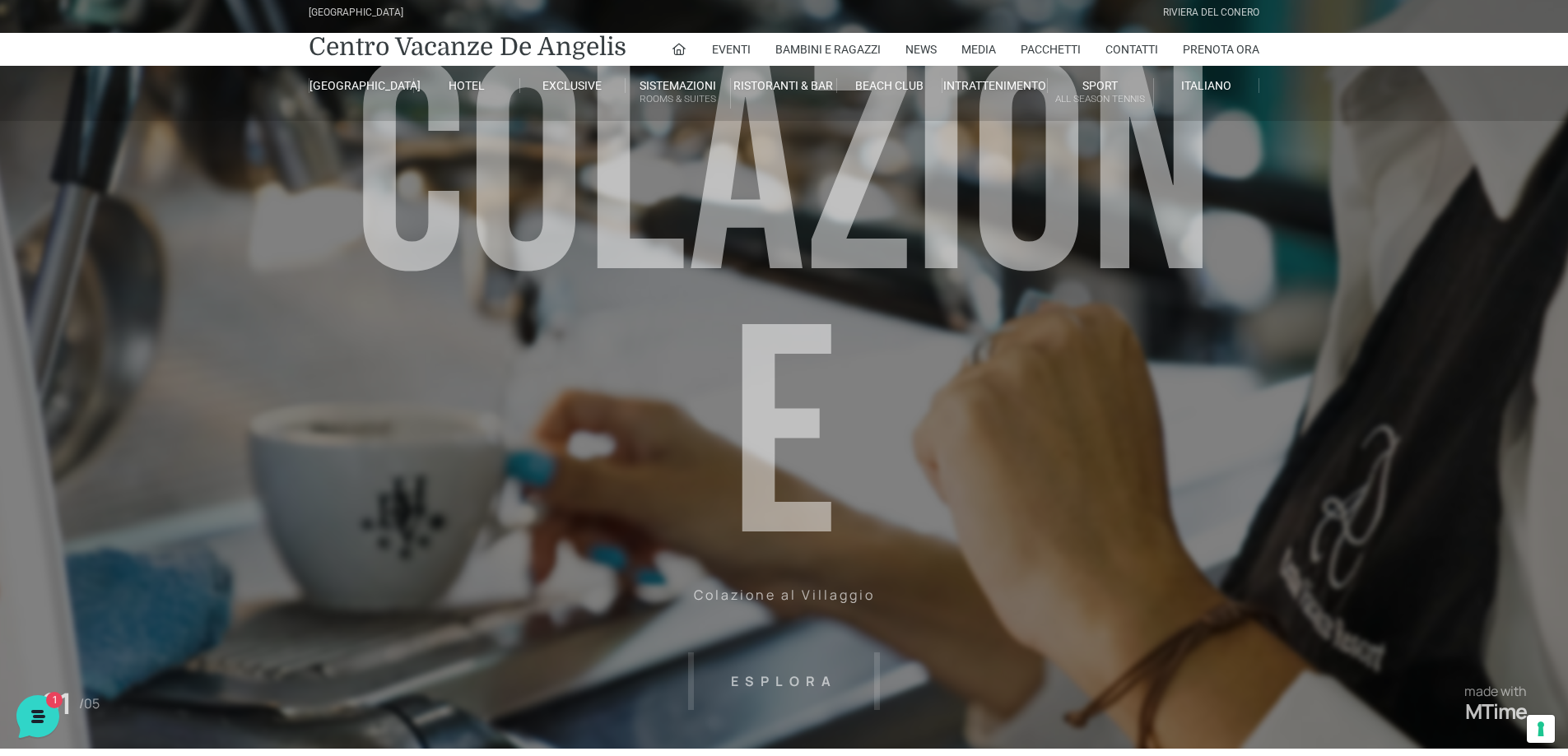
scroll to position [0, 0]
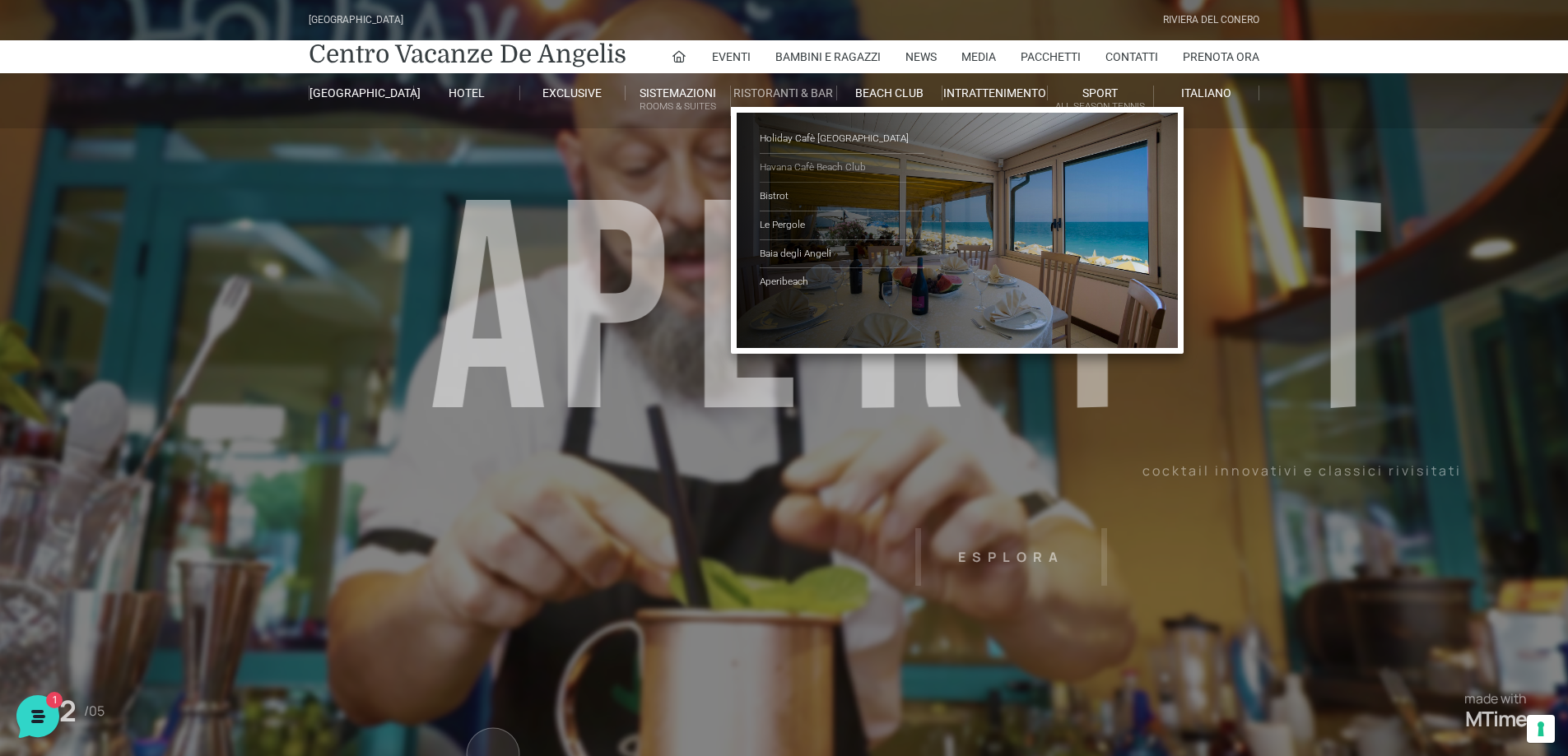
click at [810, 164] on link "Havana Cafè Beach Club" at bounding box center [842, 168] width 165 height 29
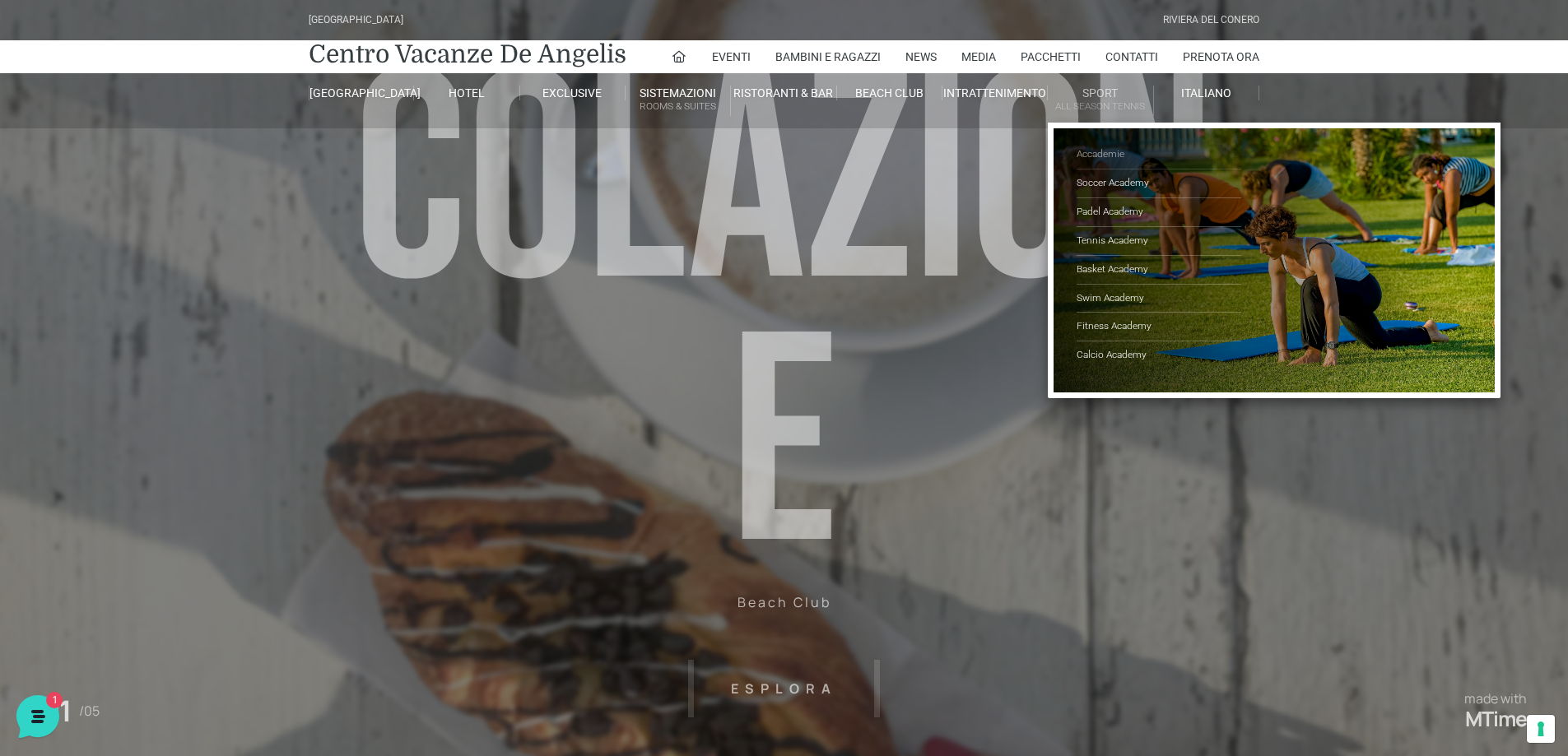
click at [1112, 160] on link "Accademie" at bounding box center [1159, 155] width 165 height 29
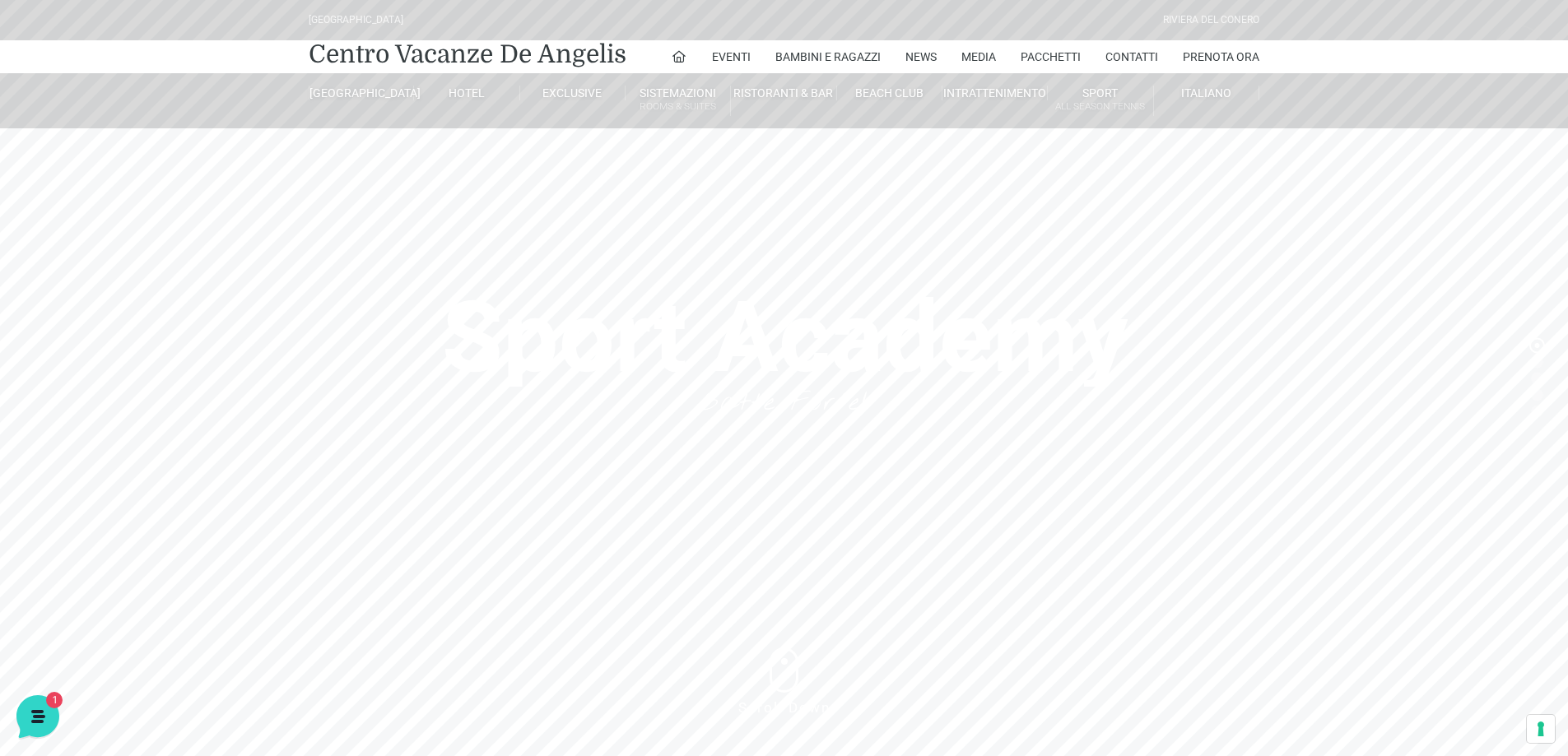
click at [95, 135] on header "[GEOGRAPHIC_DATA] [GEOGRAPHIC_DATA] Centro Vacanze [GEOGRAPHIC_DATA] Eventi Mis…" at bounding box center [784, 370] width 1568 height 740
click at [1496, 150] on header "[GEOGRAPHIC_DATA] [GEOGRAPHIC_DATA] Centro Vacanze [GEOGRAPHIC_DATA] Eventi Mis…" at bounding box center [784, 370] width 1568 height 740
drag, startPoint x: 197, startPoint y: 391, endPoint x: 223, endPoint y: 387, distance: 26.3
click at [197, 391] on header "[GEOGRAPHIC_DATA] [GEOGRAPHIC_DATA] Centro Vacanze [GEOGRAPHIC_DATA] Eventi Mis…" at bounding box center [784, 370] width 1568 height 740
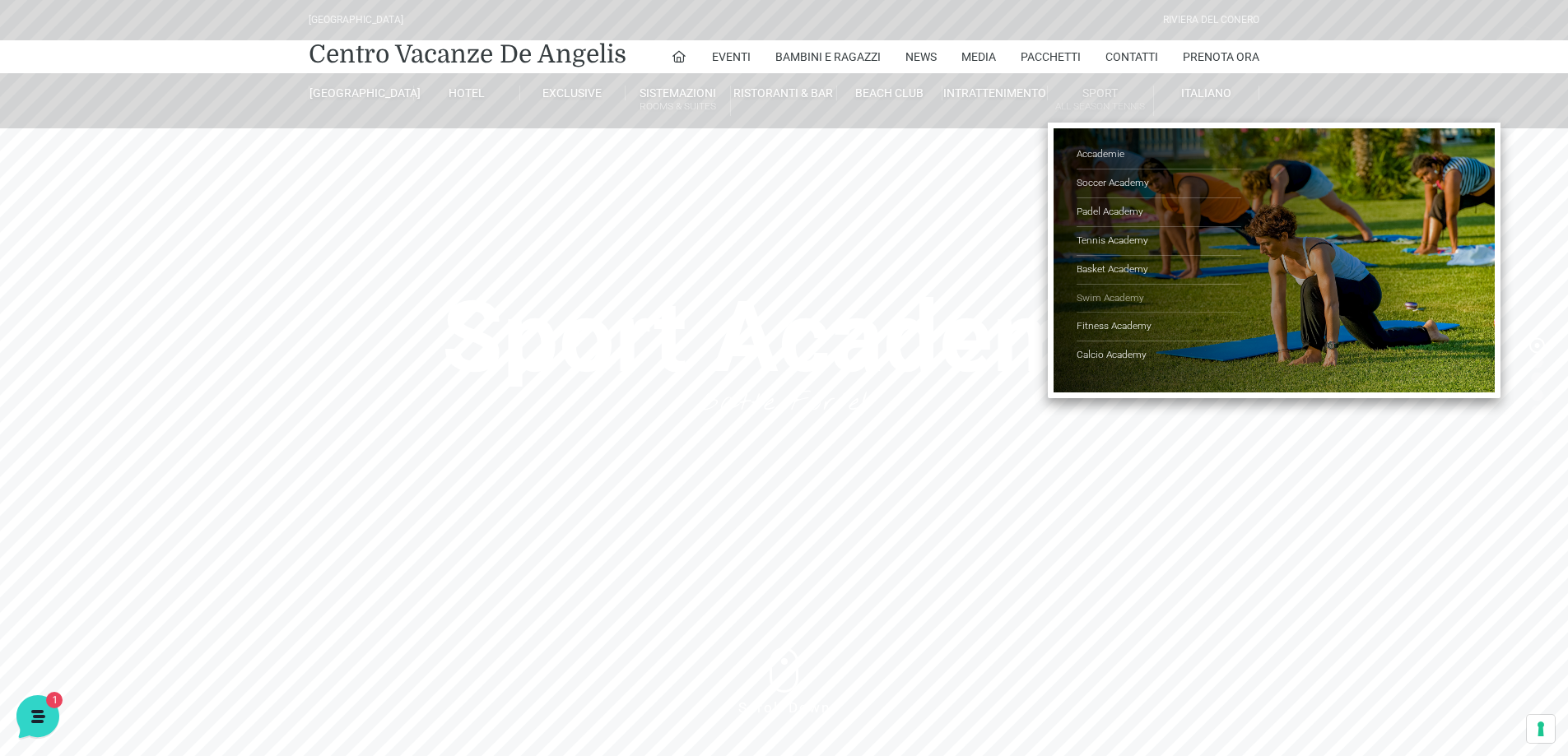
click at [1103, 298] on link "Swim Academy" at bounding box center [1159, 299] width 165 height 29
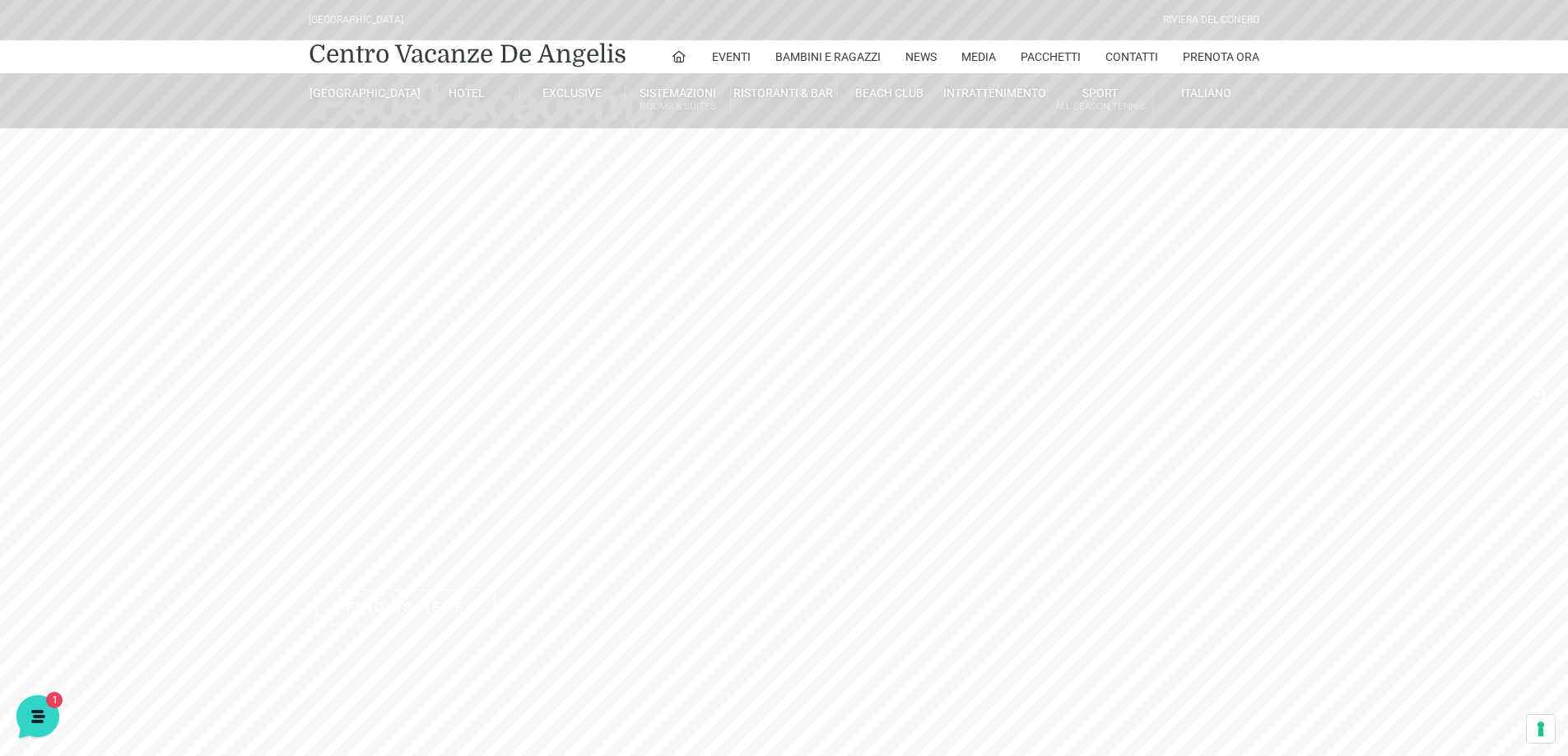
click at [222, 490] on header "Villaggio Hotel Resort Riviera Del Conero Centro Vacanze De Angelis Eventi Miss…" at bounding box center [784, 370] width 1568 height 740
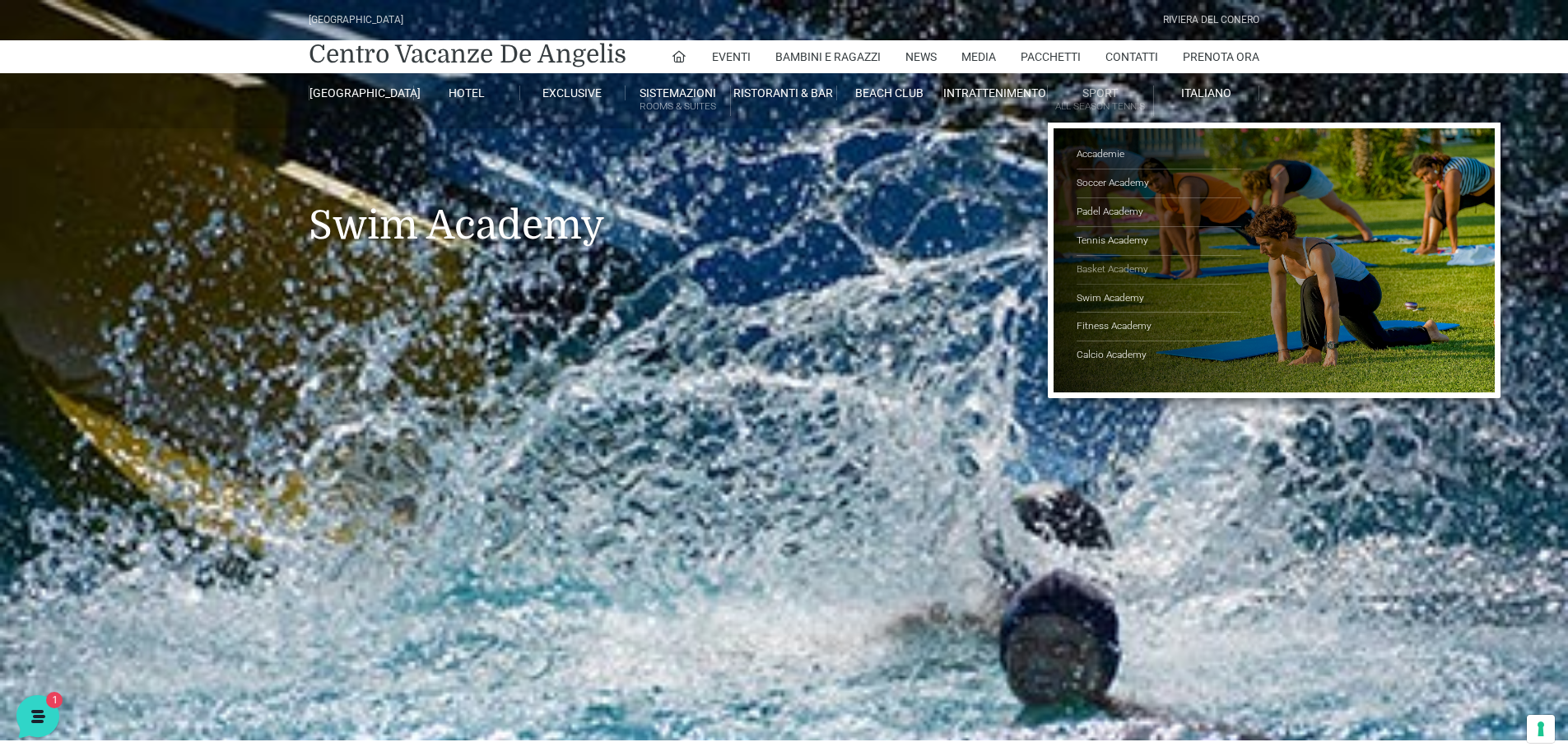
click at [1103, 264] on link "Basket Academy" at bounding box center [1159, 270] width 165 height 29
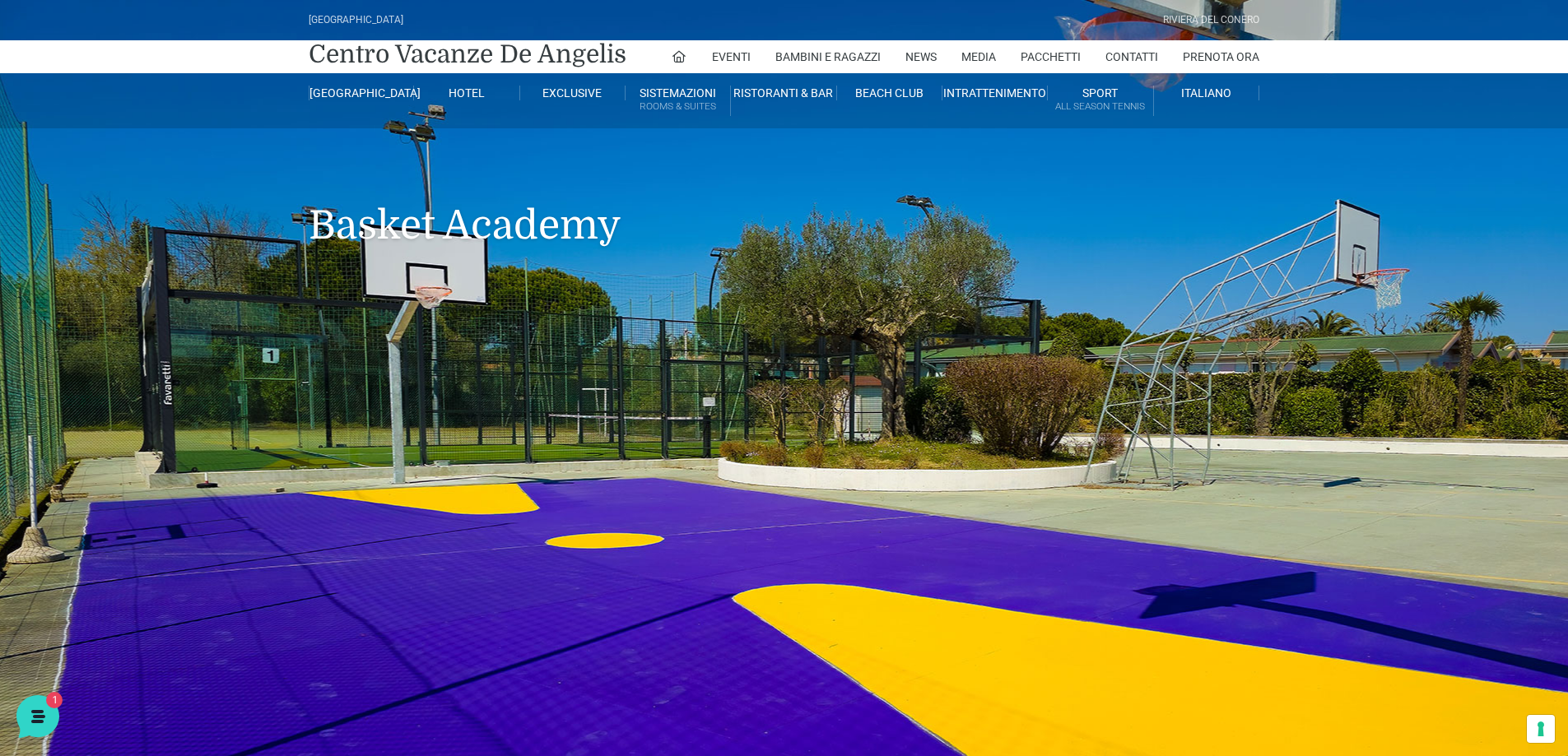
click at [231, 419] on header "[GEOGRAPHIC_DATA] [GEOGRAPHIC_DATA] Centro Vacanze [GEOGRAPHIC_DATA] Eventi Mis…" at bounding box center [784, 444] width 1568 height 889
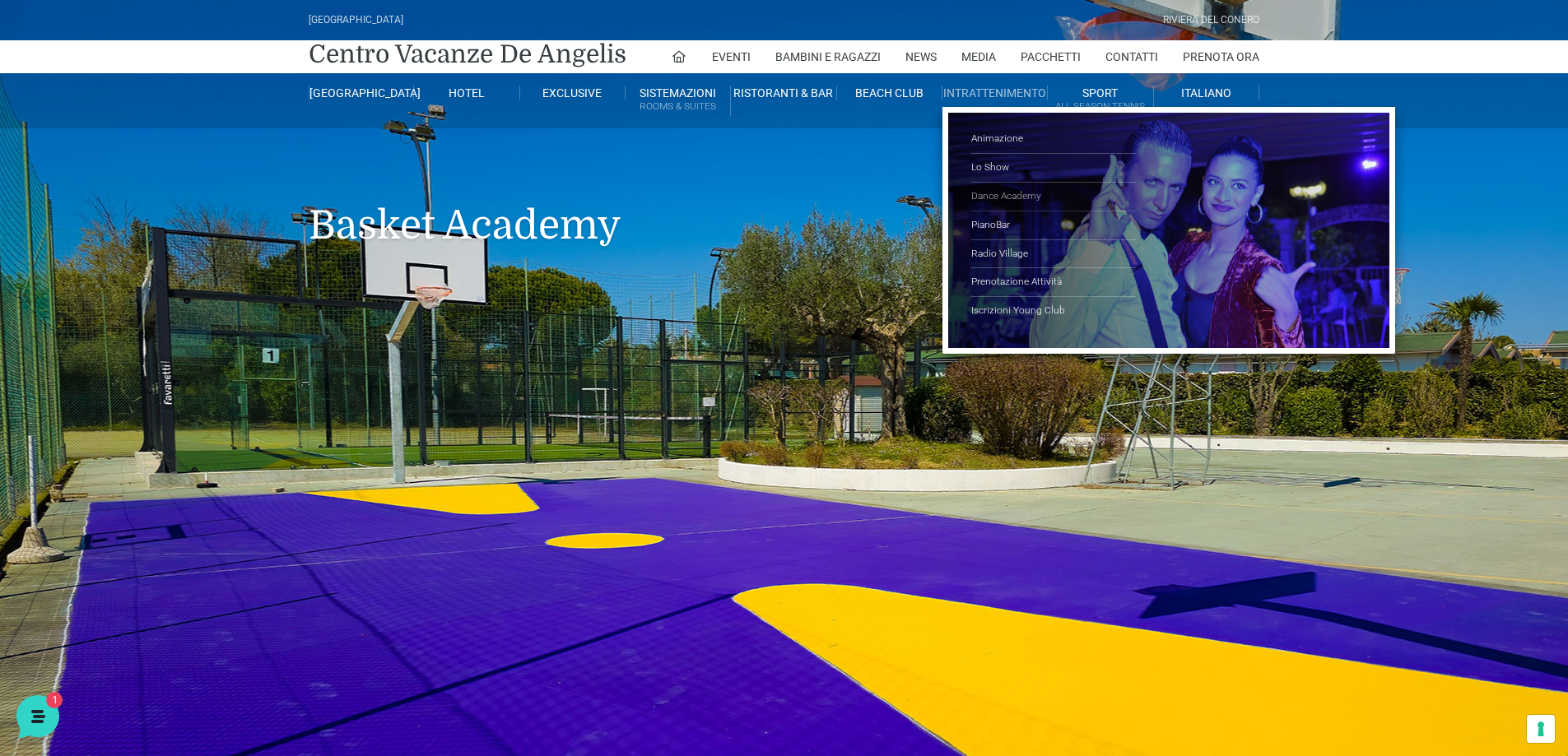
click at [997, 194] on link "Dance Academy" at bounding box center [1054, 196] width 165 height 29
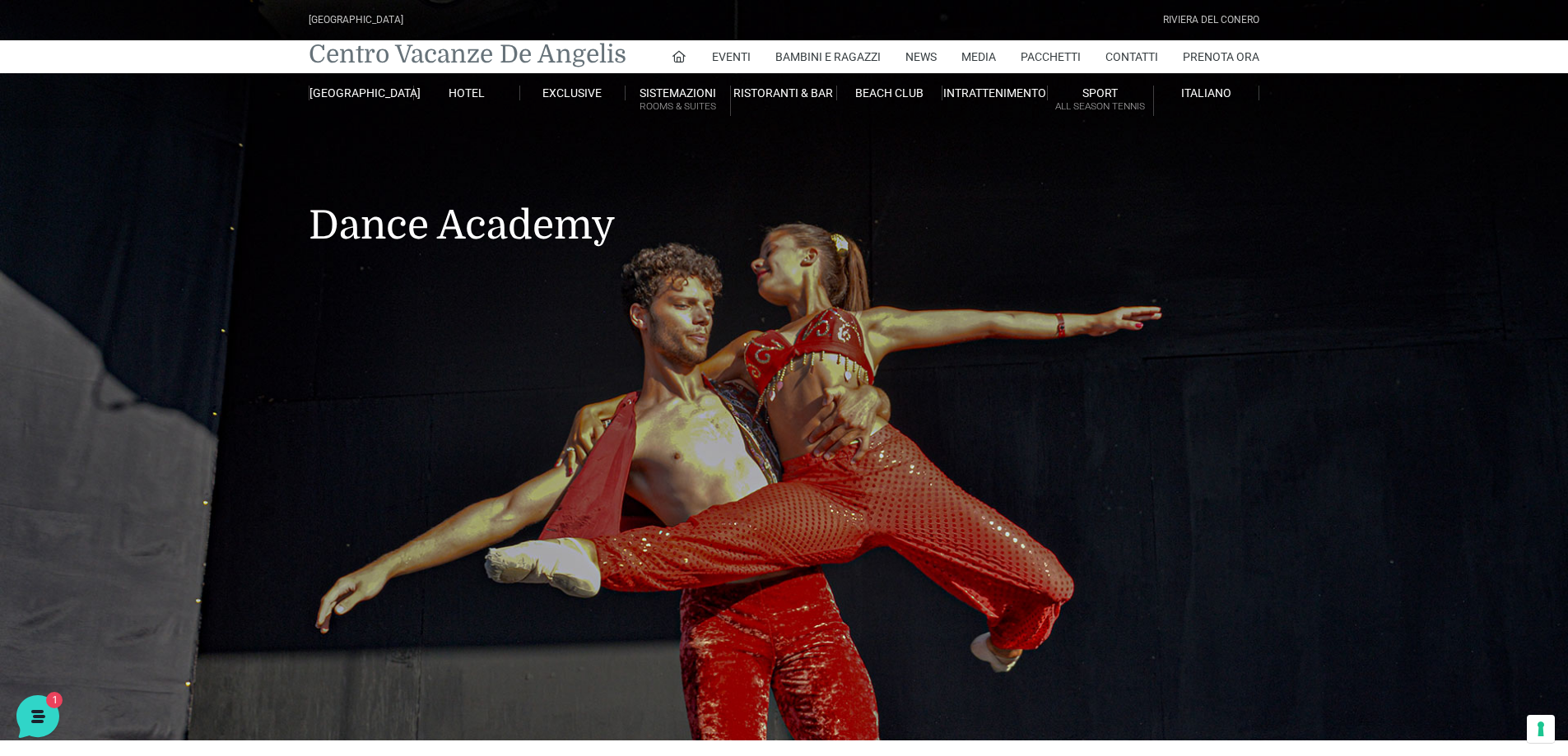
click at [325, 50] on link "Centro Vacanze De Angelis" at bounding box center [468, 53] width 318 height 33
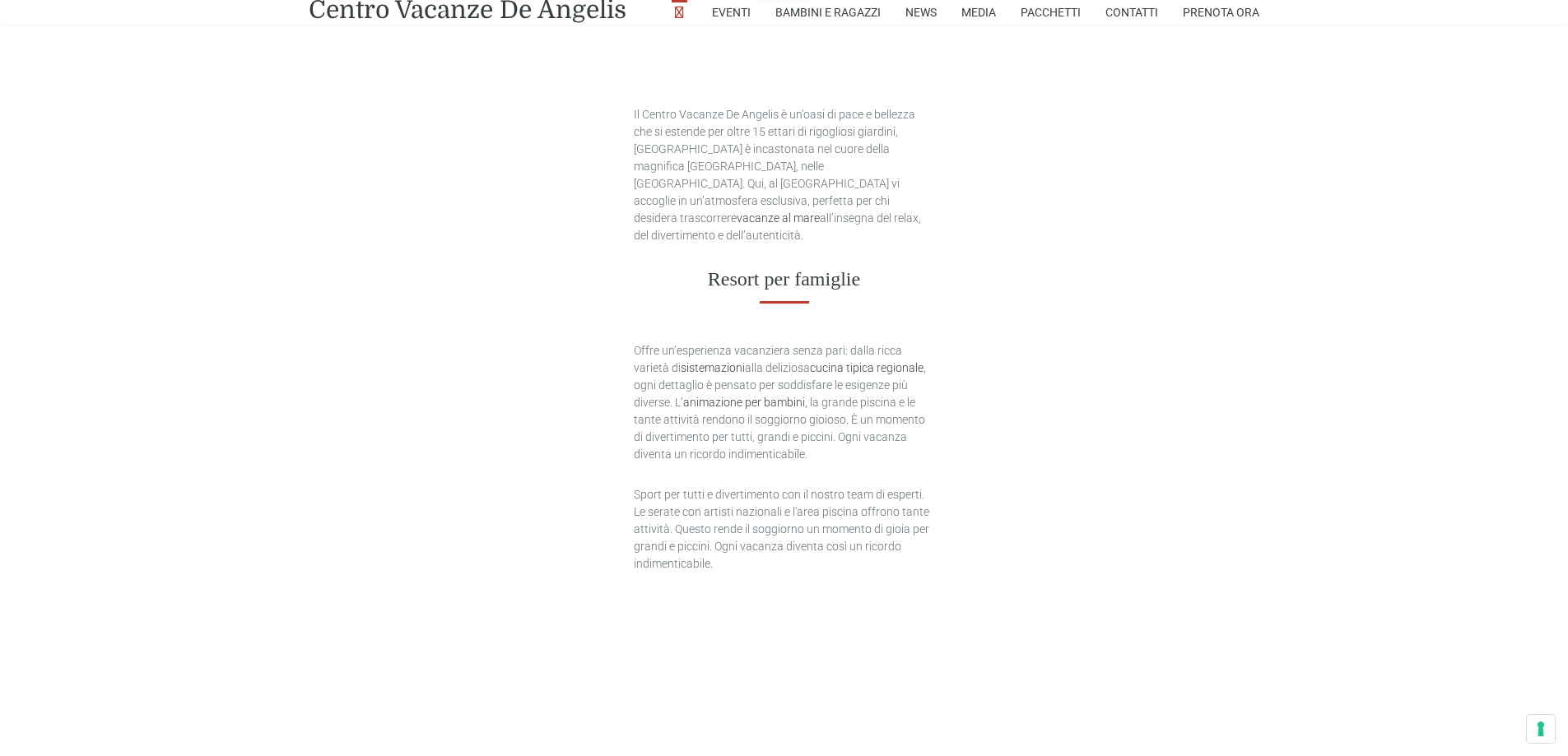
type input "18/09/2025"
type input "19/09/2025"
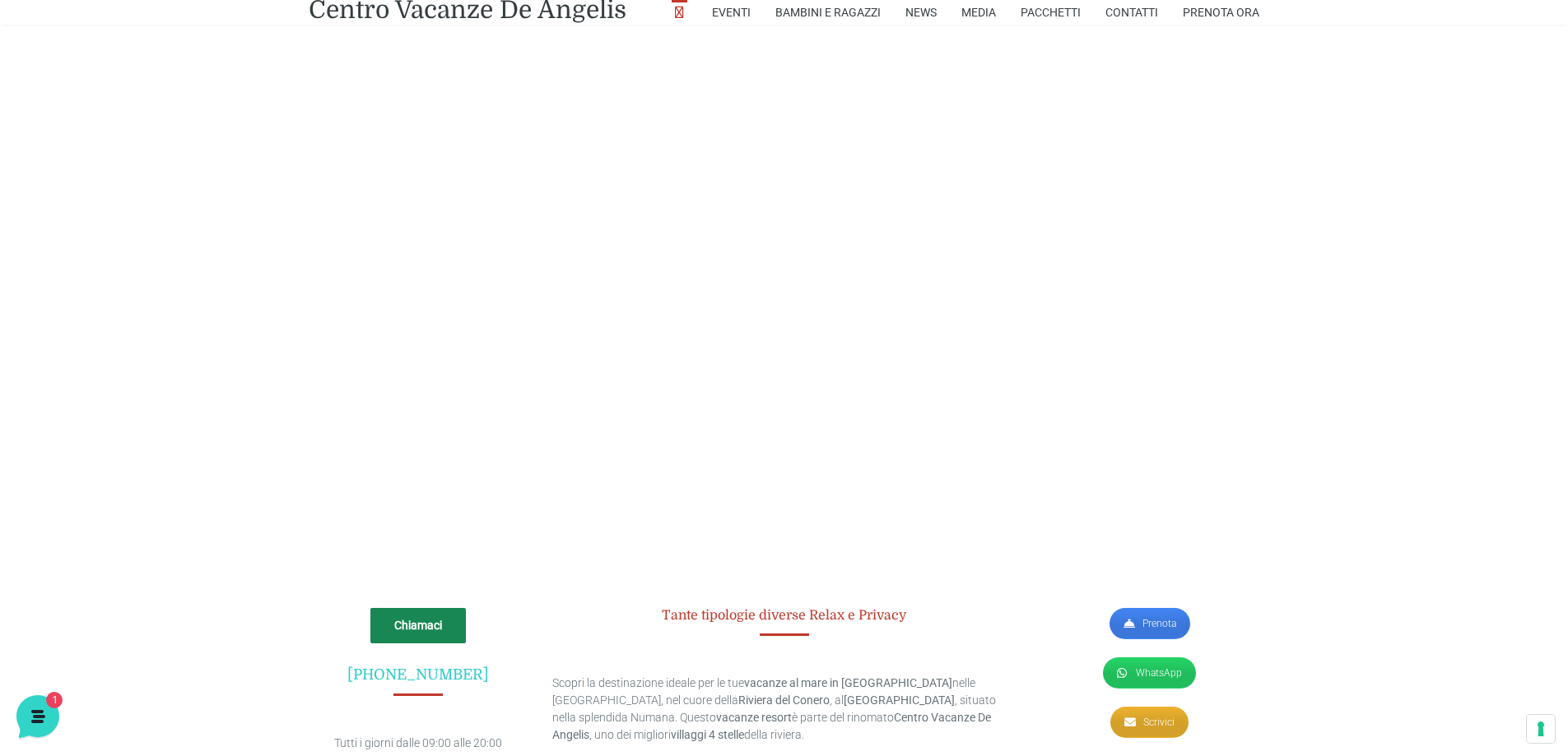
scroll to position [4188, 0]
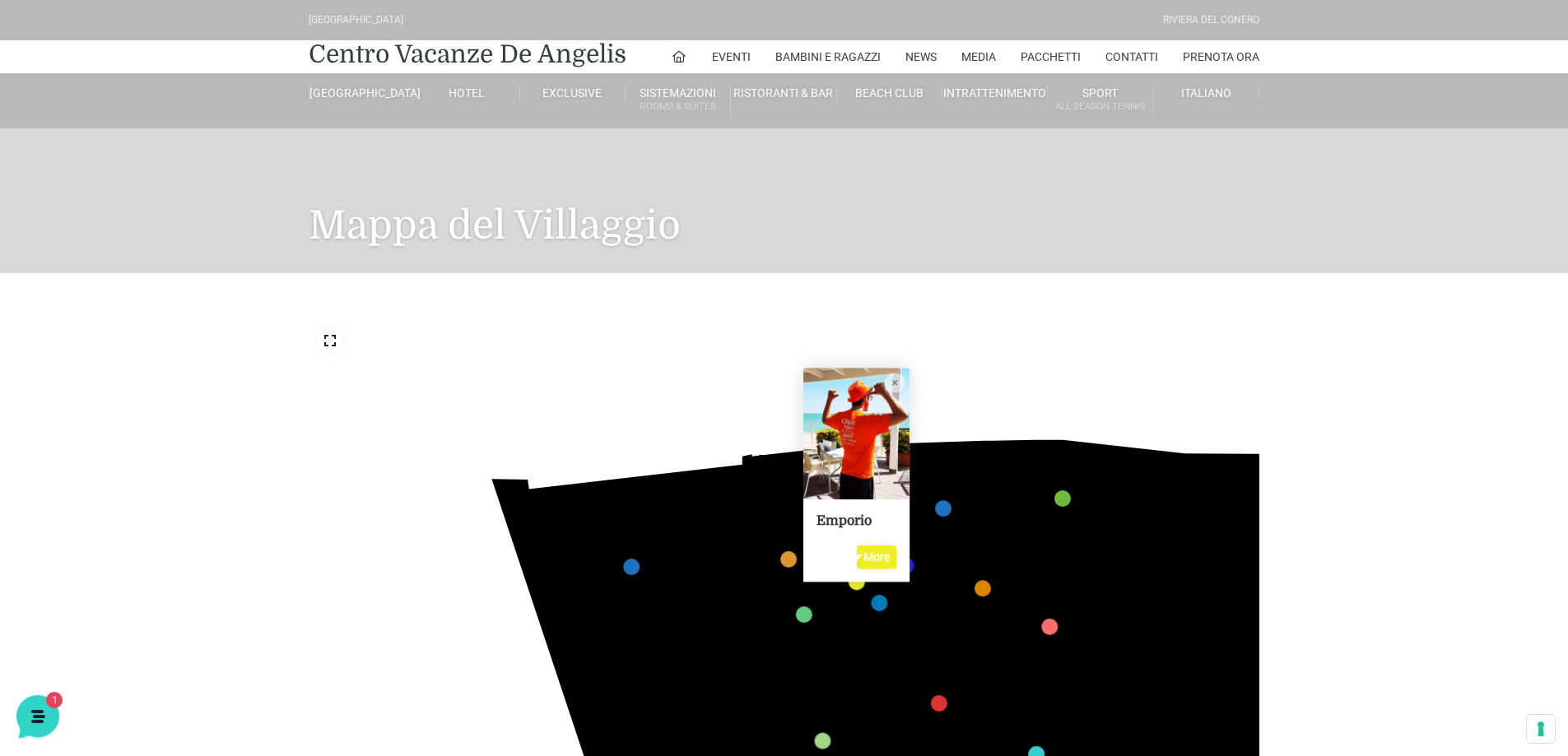
drag, startPoint x: 1353, startPoint y: 383, endPoint x: 1331, endPoint y: 241, distance: 143.7
click at [1331, 241] on div "[GEOGRAPHIC_DATA] [GEOGRAPHIC_DATA] Centro Vacanze [GEOGRAPHIC_DATA] Eventi Mis…" at bounding box center [784, 635] width 1568 height 1271
click at [435, 490] on div "436 435 437 434 441 430 440 431 439 432 438 433 424 423 425 422 429 418 428 419…" at bounding box center [784, 587] width 951 height 535
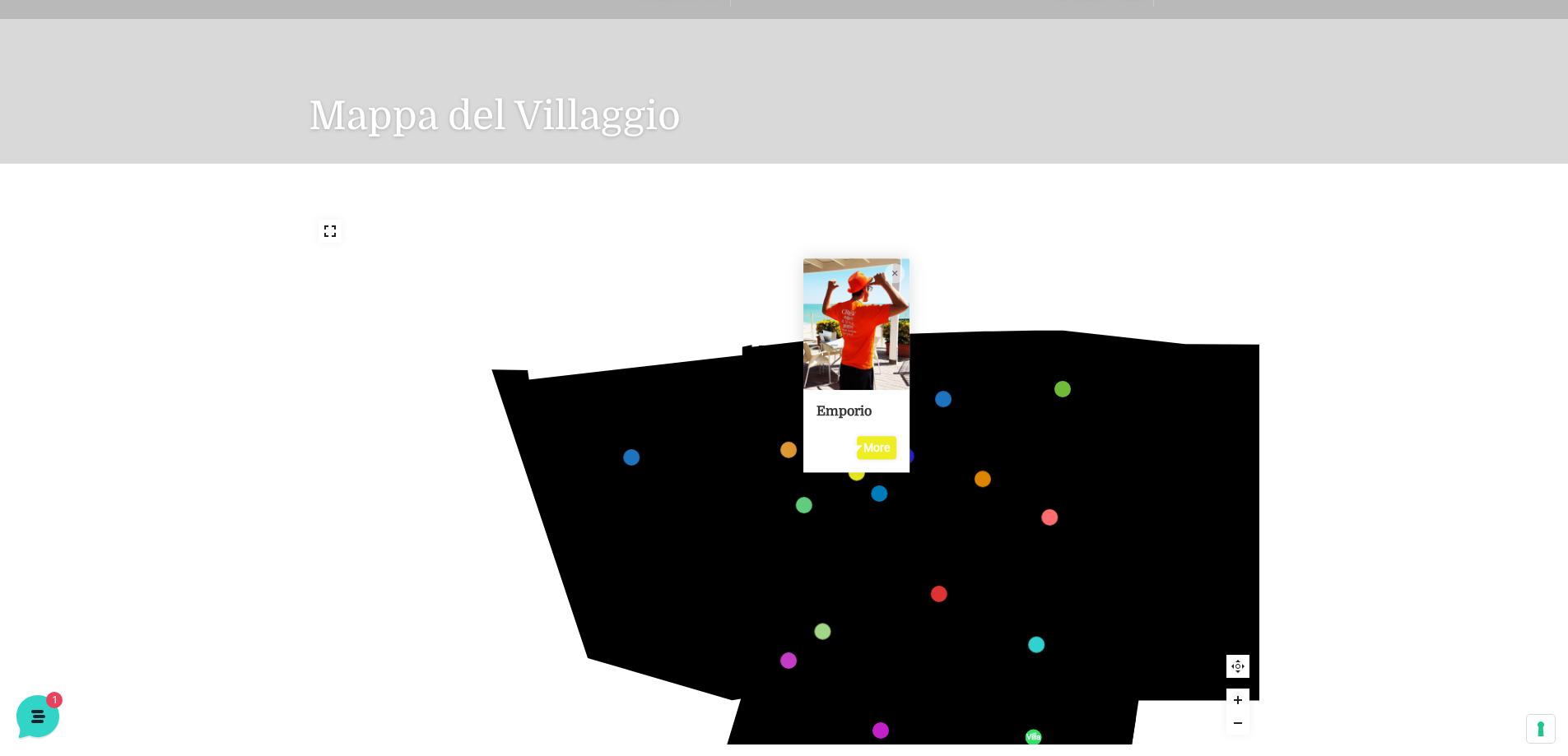
scroll to position [329, 0]
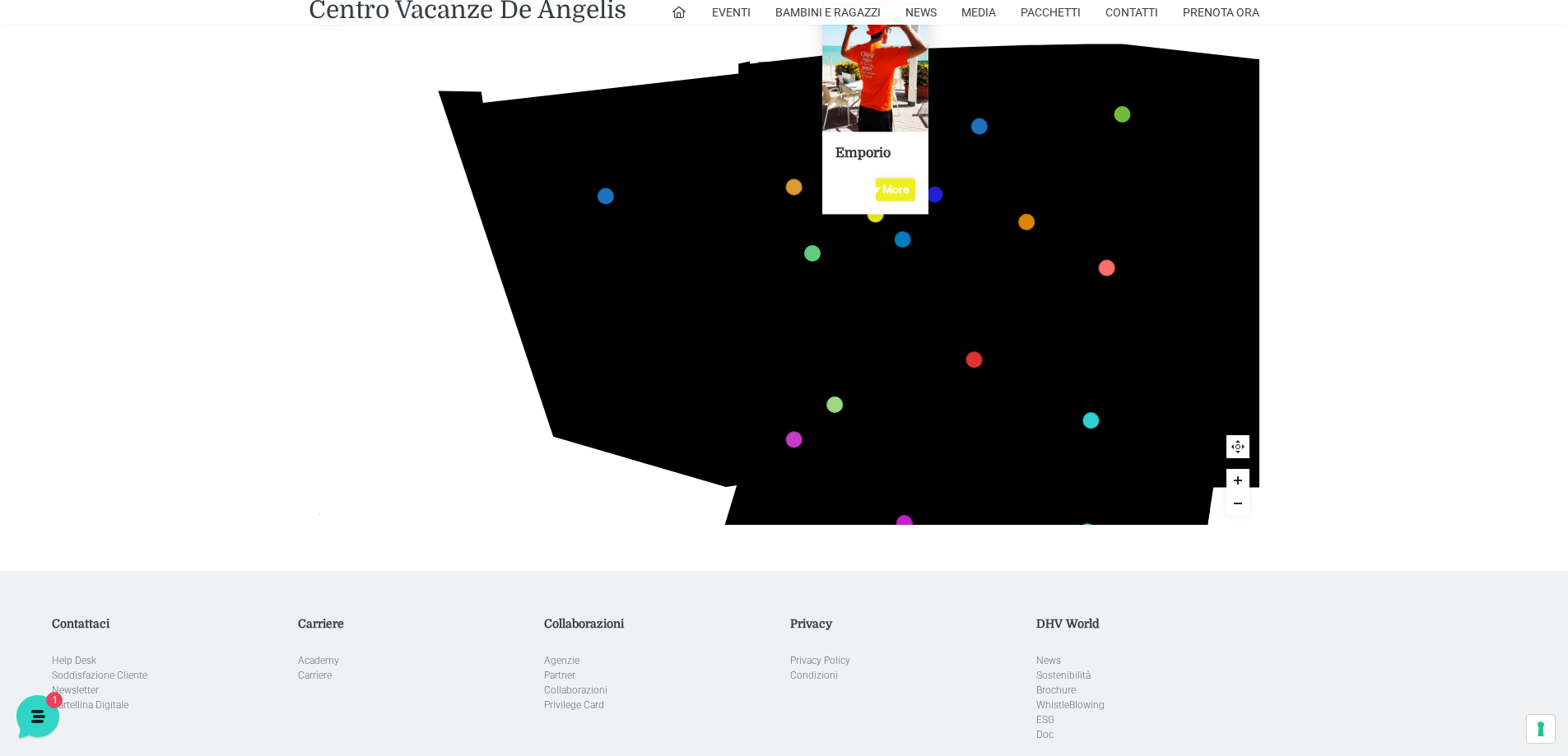
copy div ".Graphic_x0020_Style{opacity:0.1;fill:url(#SVGID_1_);} .Graphic_x0020_Style_x00…"
drag, startPoint x: 596, startPoint y: 349, endPoint x: 1391, endPoint y: 264, distance: 799.5
click at [1391, 264] on div "436 435 437 434 441 430 440 431 439 432 438 433 424 423 425 422 429 418 428 419…" at bounding box center [784, 257] width 1568 height 627
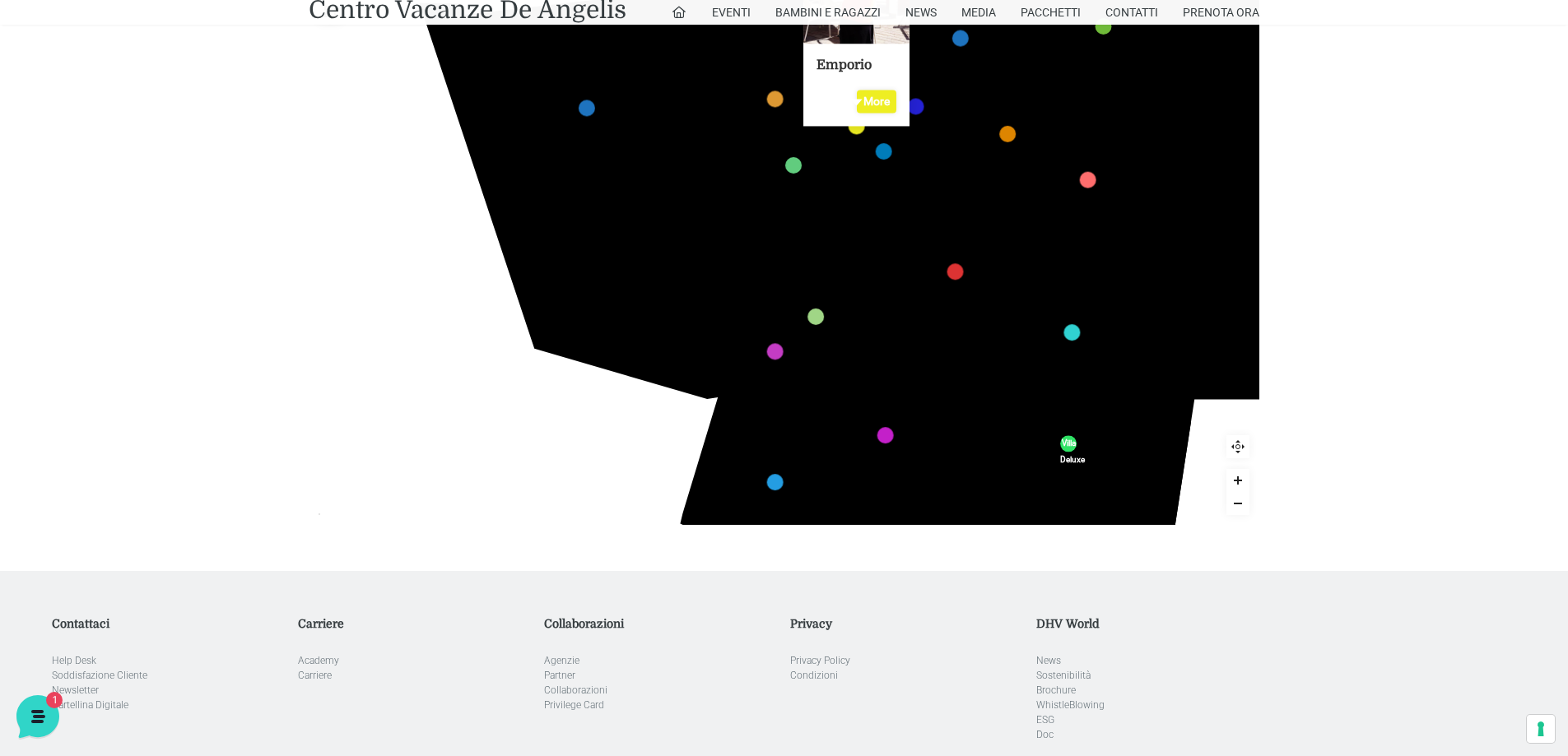
drag, startPoint x: 1113, startPoint y: 409, endPoint x: 1091, endPoint y: 338, distance: 74.3
click at [1091, 338] on rect at bounding box center [1086, 332] width 16 height 14
click at [1236, 444] on icon at bounding box center [1238, 447] width 13 height 13
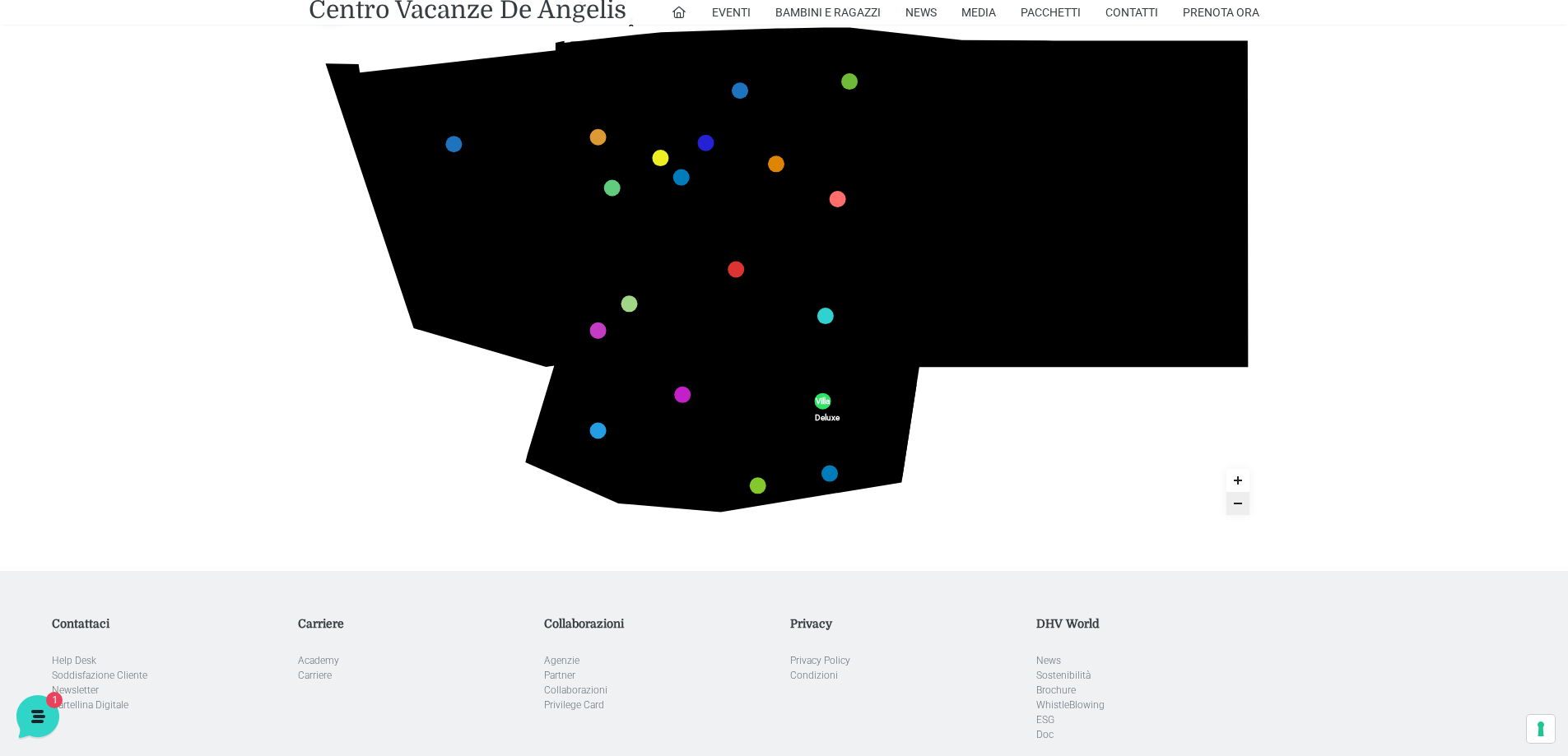
drag, startPoint x: 1348, startPoint y: 231, endPoint x: 1385, endPoint y: 363, distance: 137.1
click at [1385, 363] on div "436 435 437 434 441 430 440 431 439 432 438 433 424 423 425 422 429 418 428 419…" at bounding box center [784, 257] width 1568 height 627
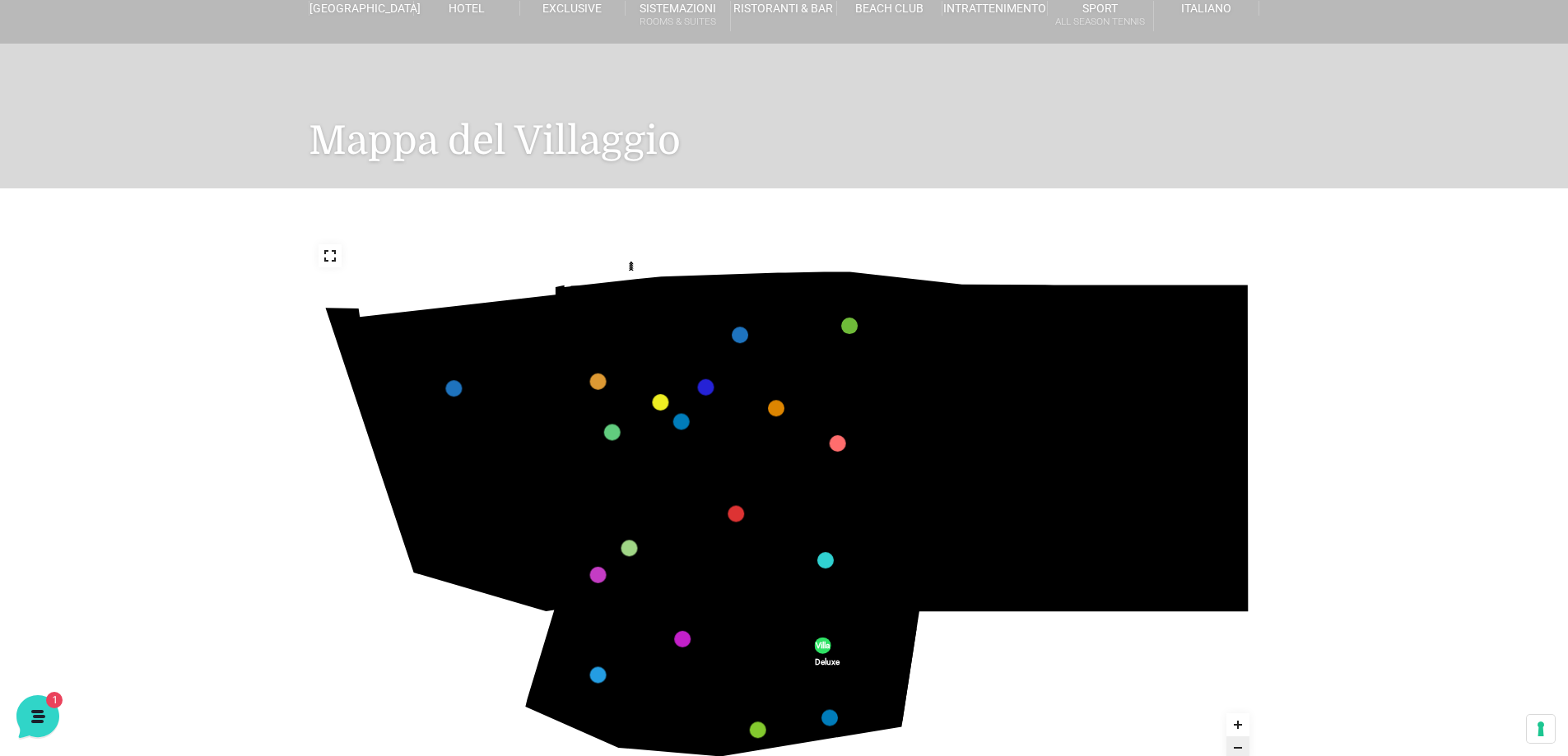
scroll to position [164, 0]
